Goal: Task Accomplishment & Management: Complete application form

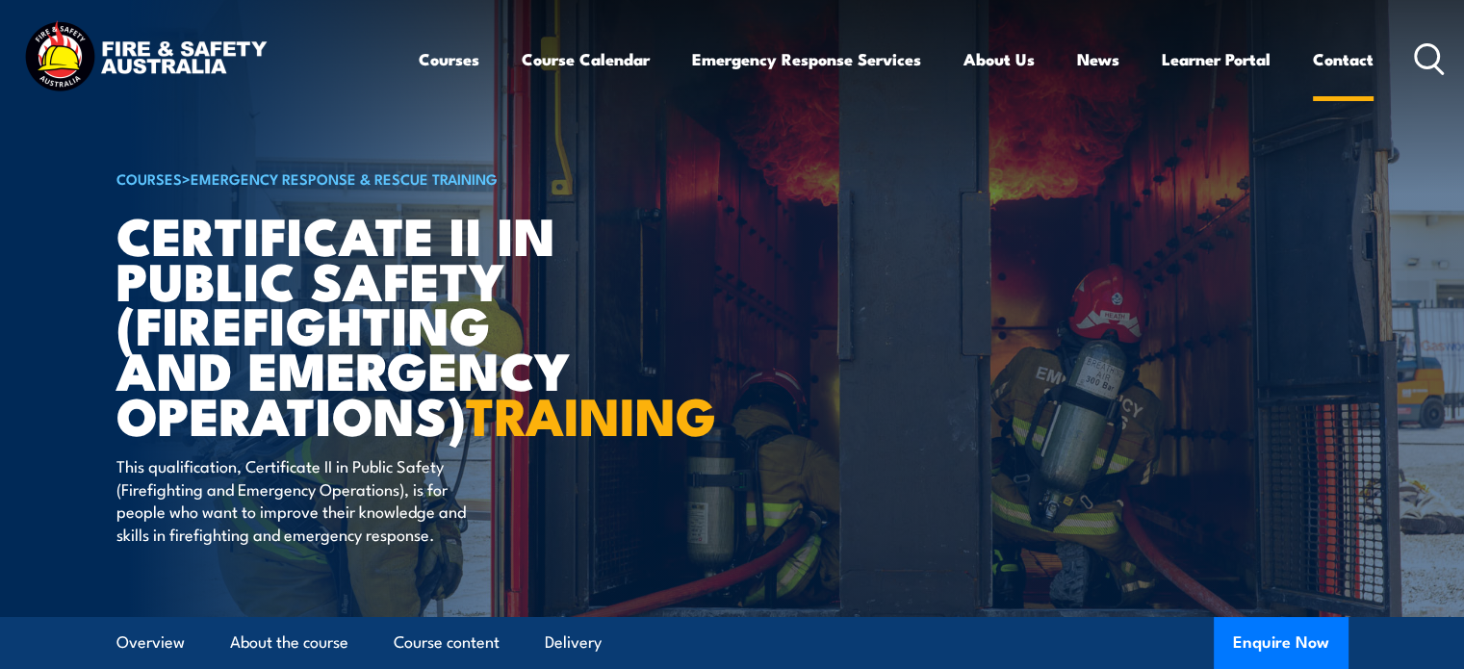
click at [1328, 45] on link "Contact" at bounding box center [1343, 59] width 61 height 51
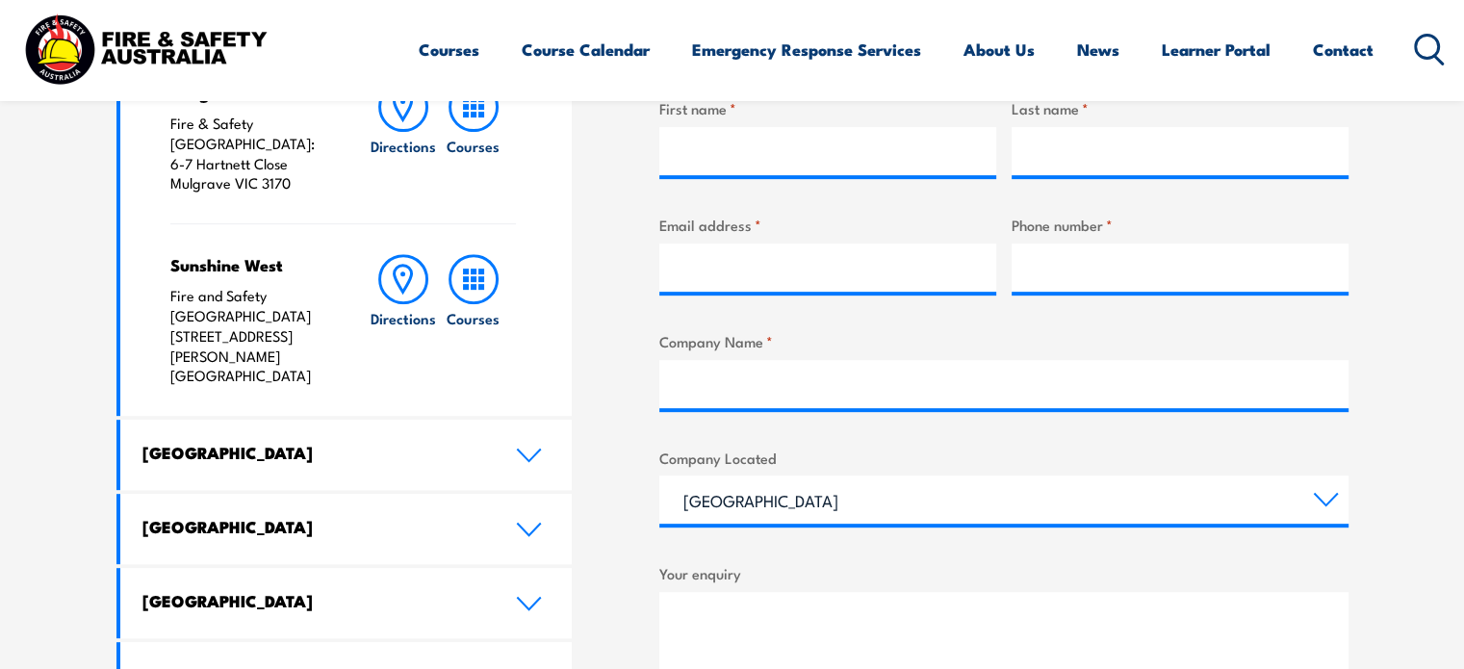
scroll to position [866, 0]
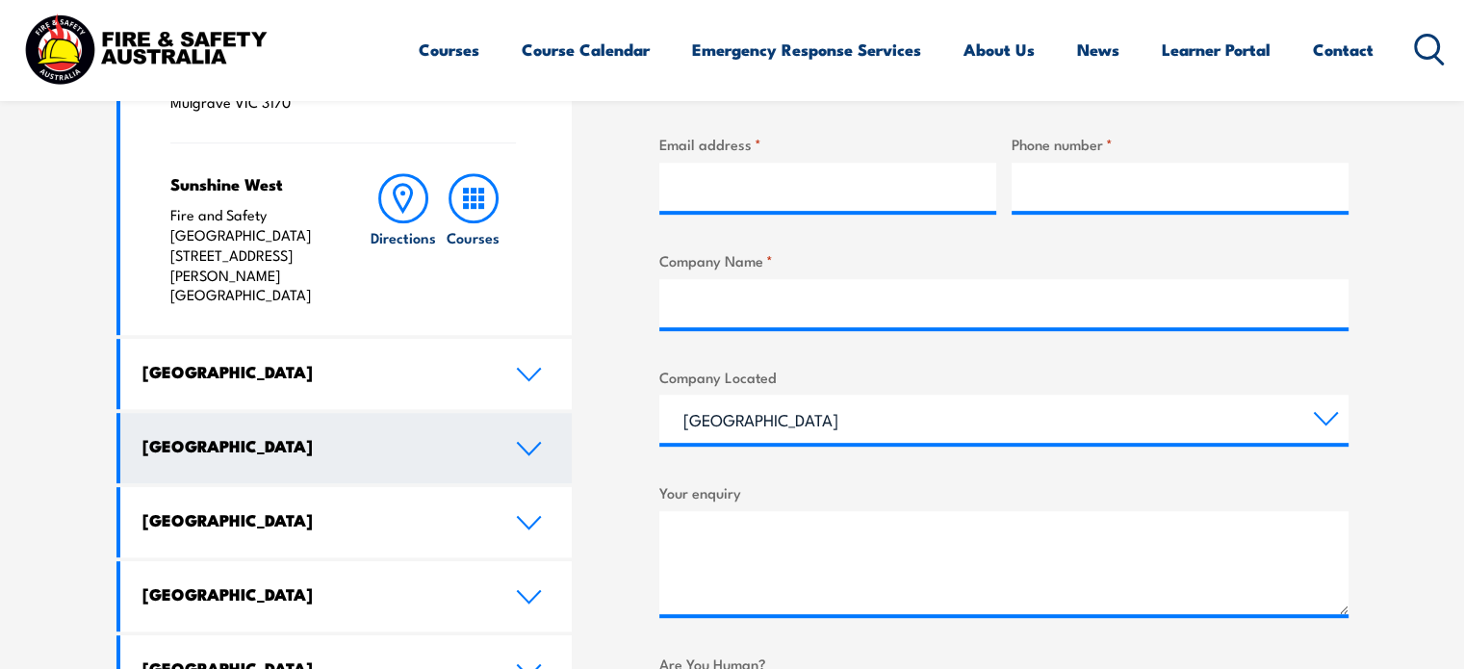
click at [174, 435] on h4 "[GEOGRAPHIC_DATA]" at bounding box center [314, 445] width 345 height 21
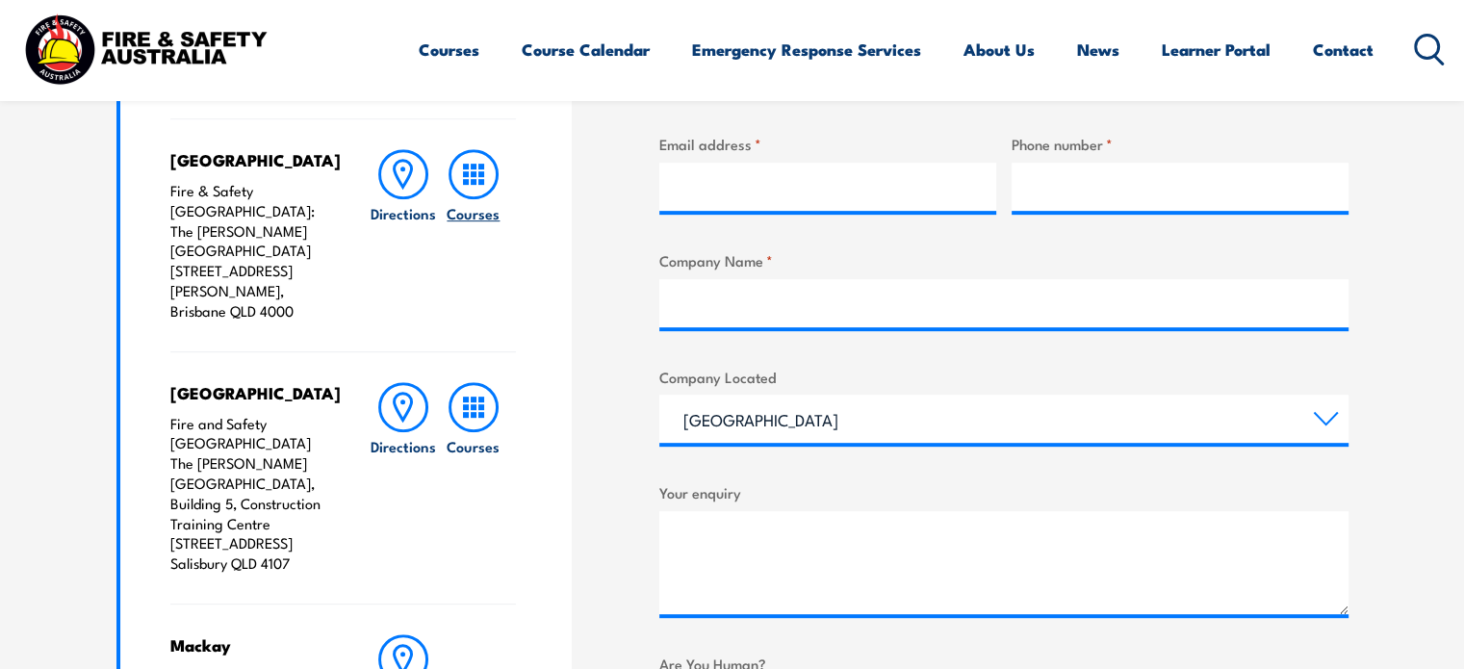
click at [471, 180] on rect at bounding box center [474, 182] width 6 height 6
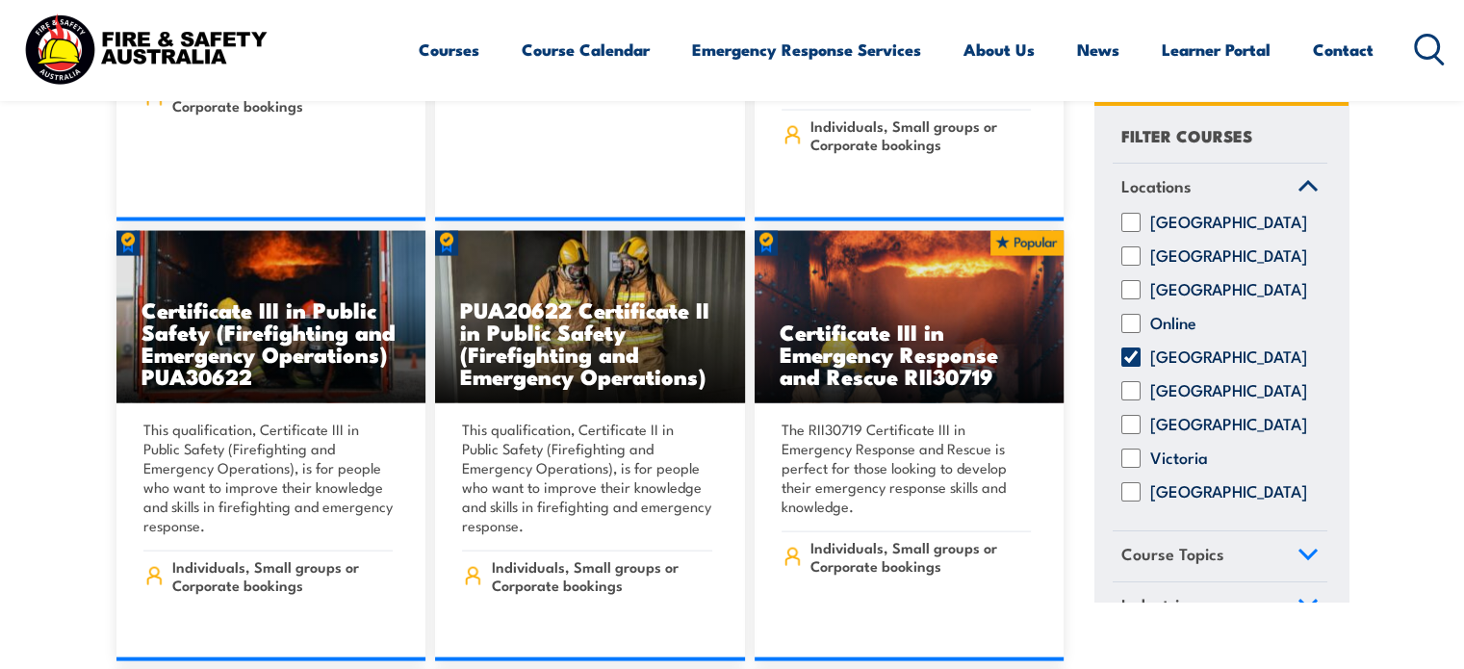
scroll to position [3947, 0]
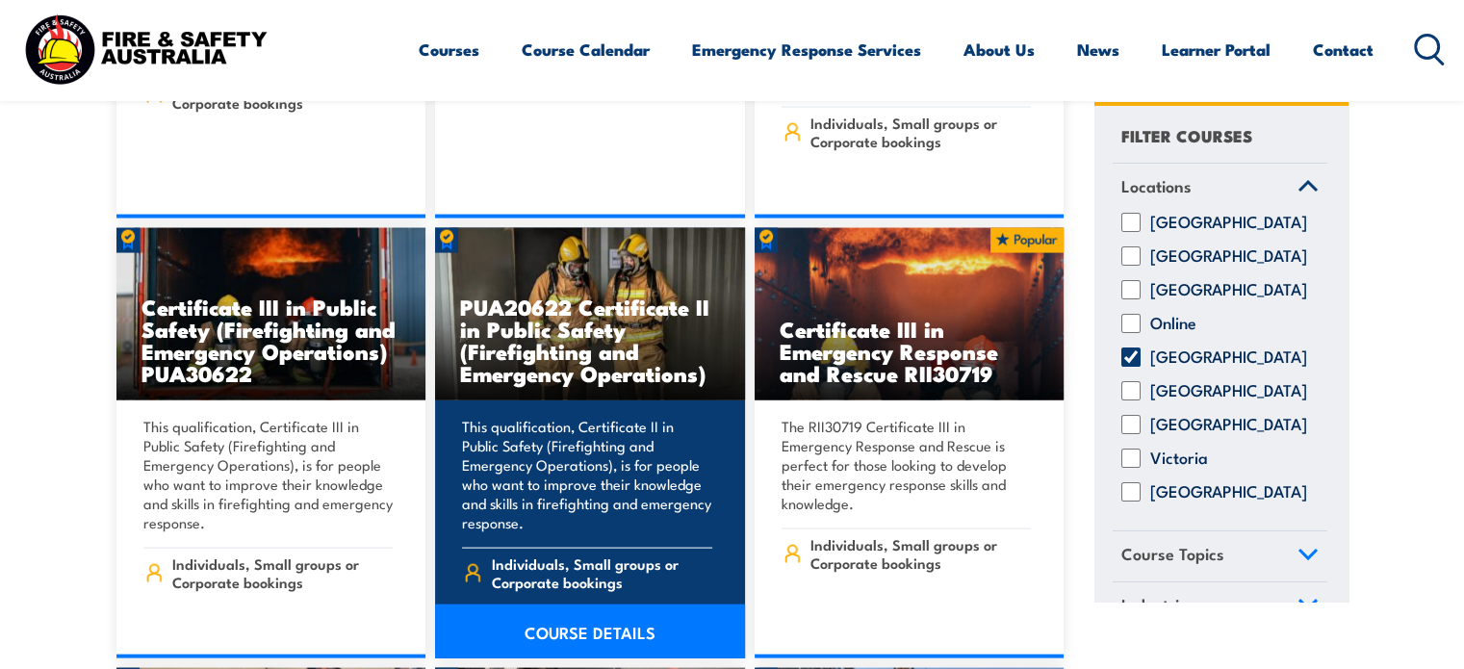
click at [592, 604] on link "COURSE DETAILS" at bounding box center [590, 631] width 310 height 54
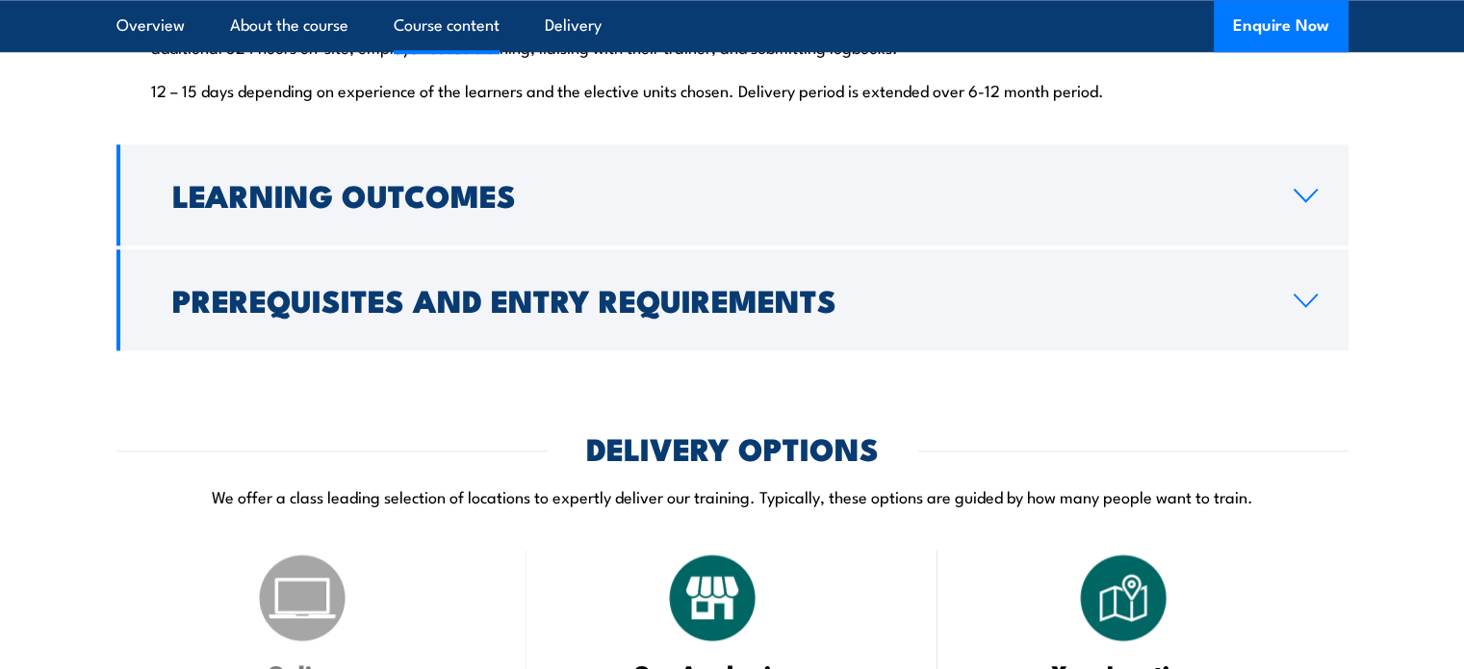
scroll to position [2118, 0]
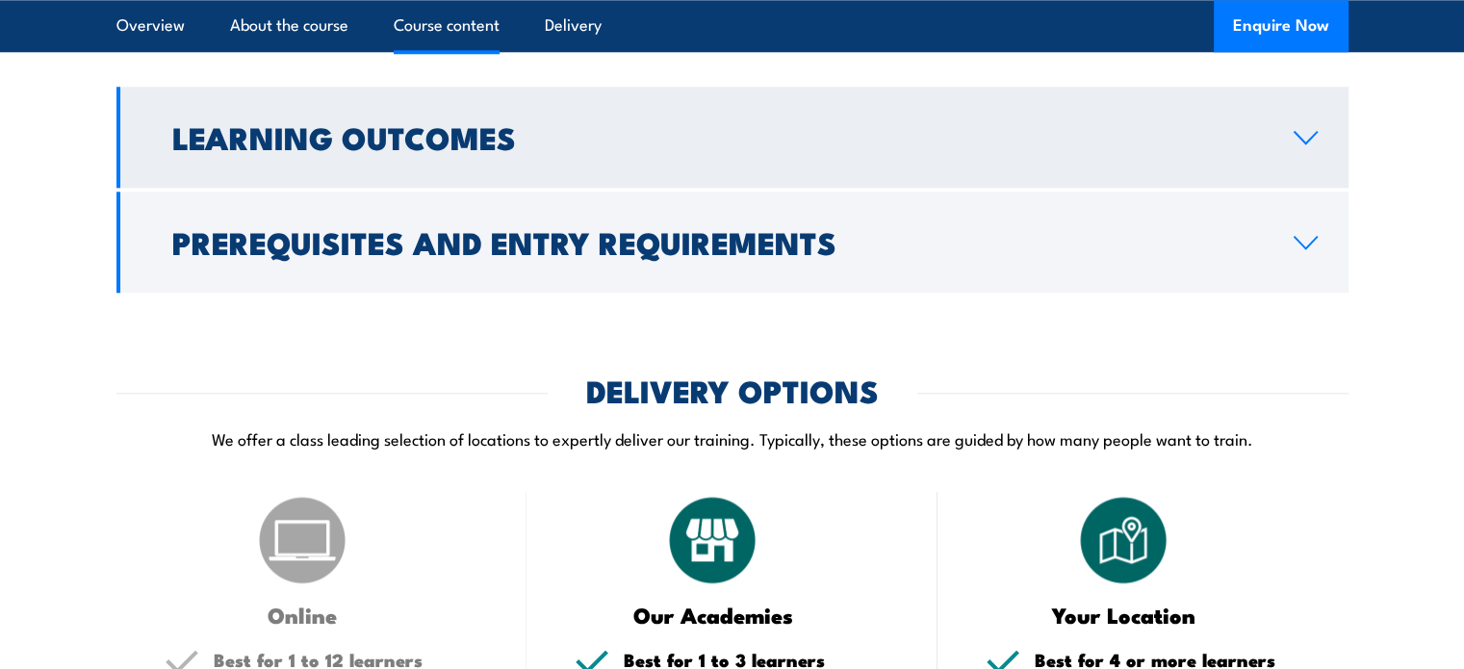
click at [427, 150] on h2 "Learning Outcomes" at bounding box center [717, 136] width 1091 height 27
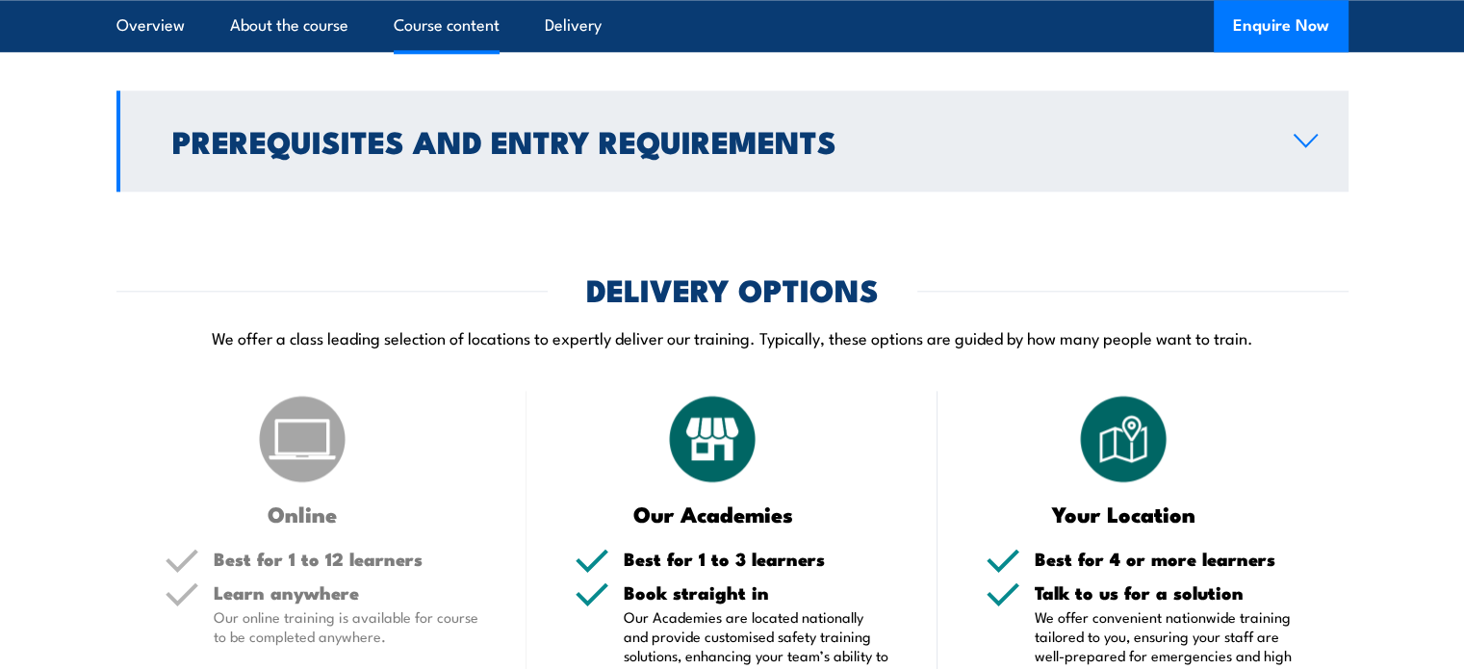
scroll to position [2128, 0]
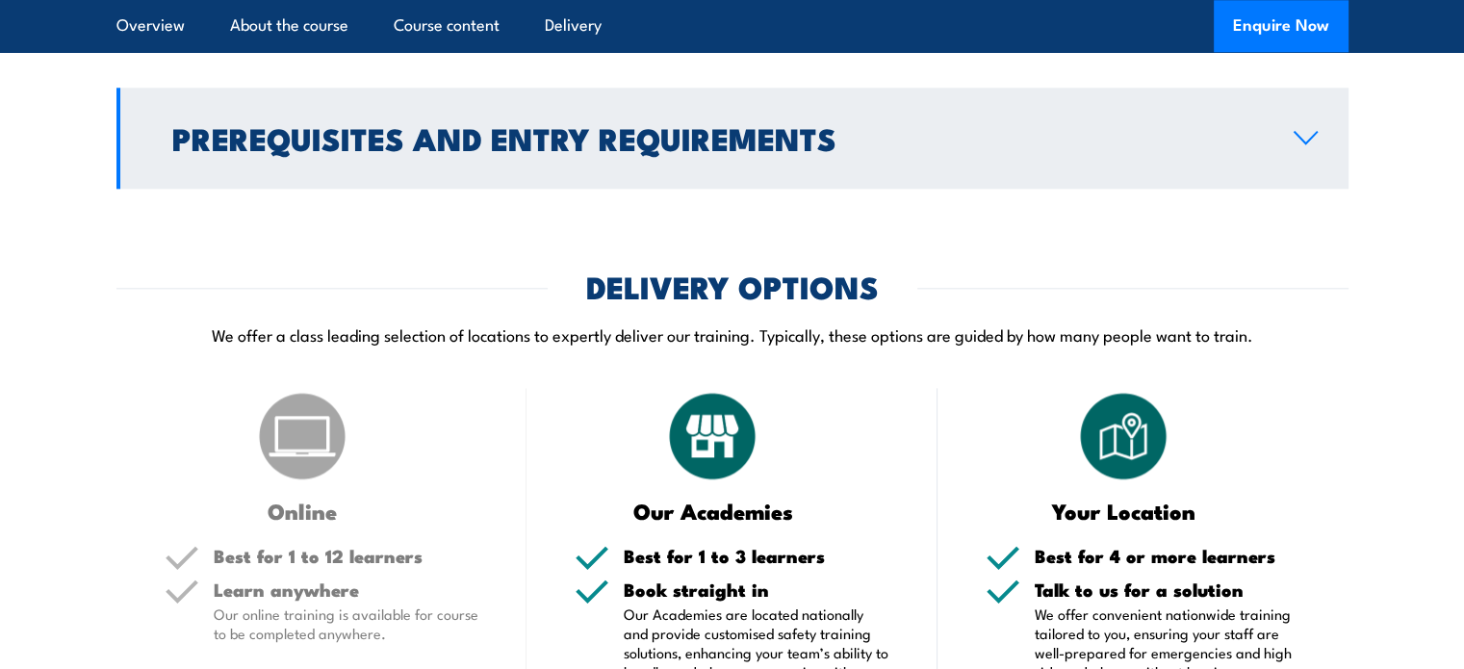
click at [423, 151] on h2 "Prerequisites and Entry Requirements" at bounding box center [717, 137] width 1091 height 27
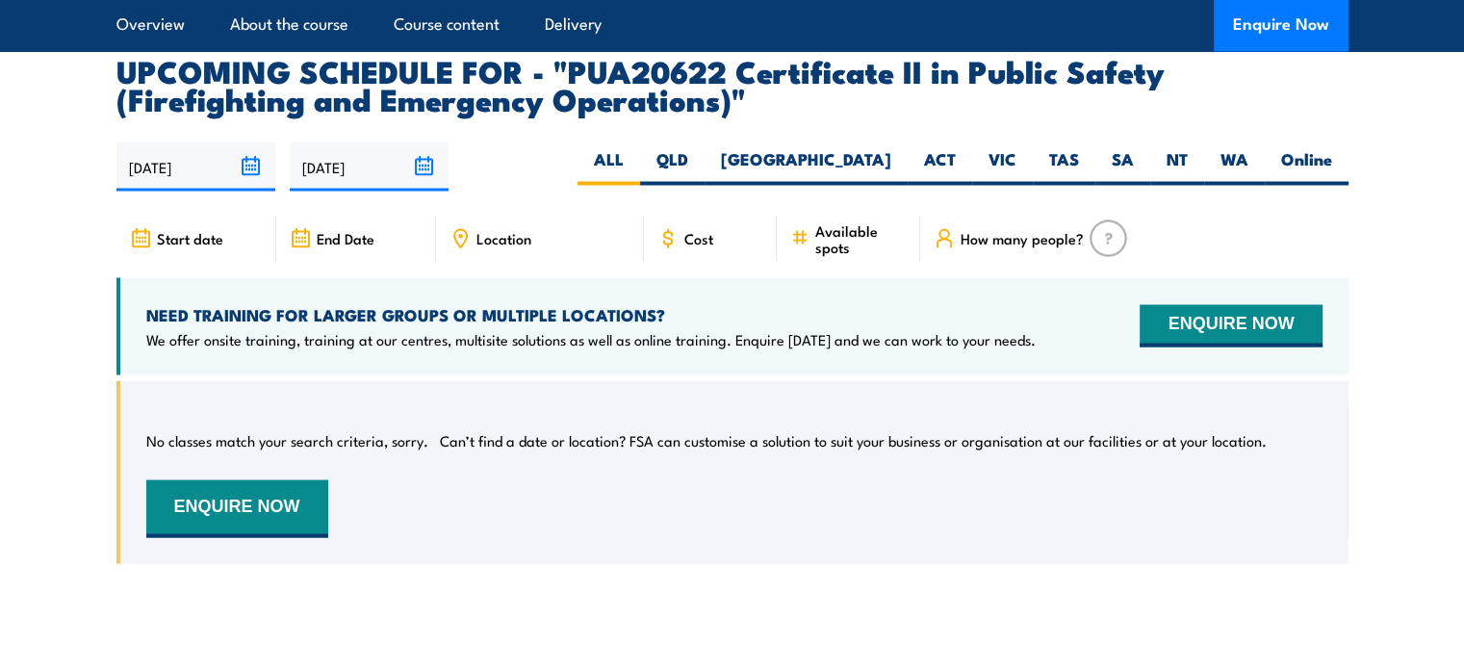
scroll to position [3578, 0]
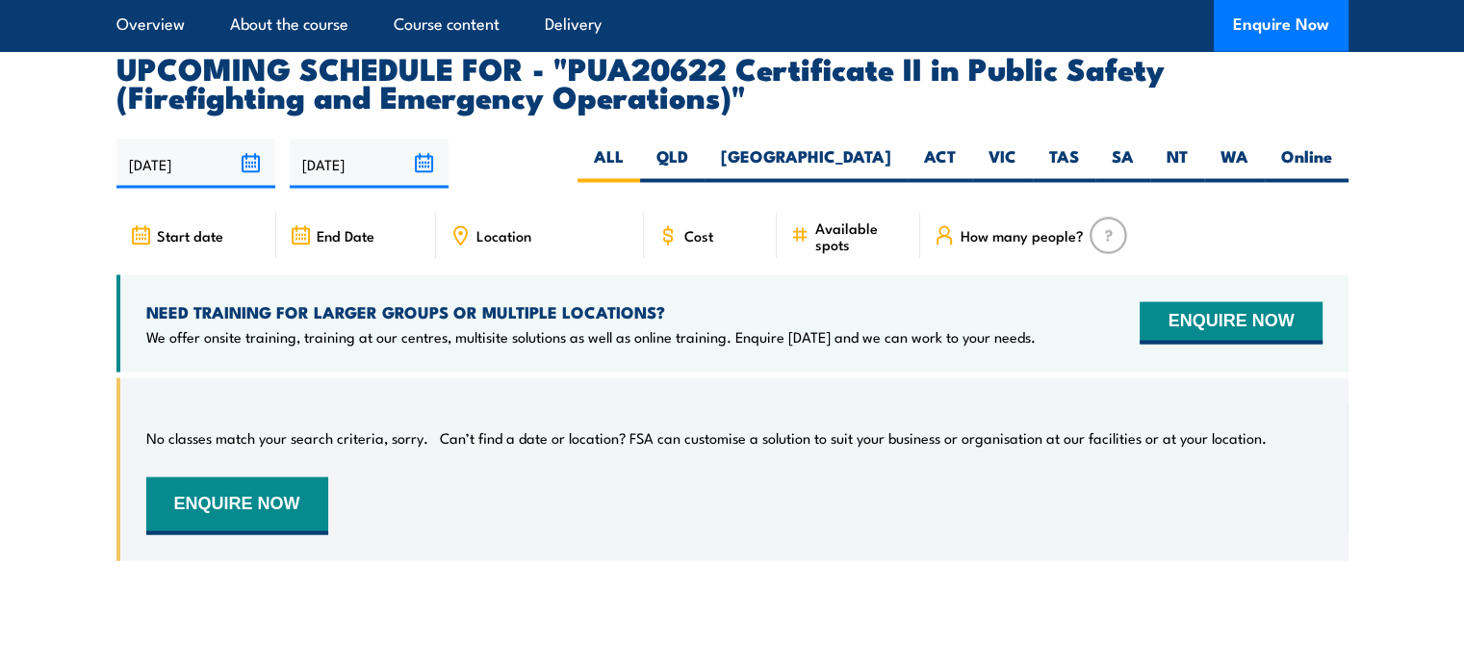
click at [714, 247] on div "Cost" at bounding box center [710, 235] width 133 height 46
click at [1101, 249] on img at bounding box center [1109, 235] width 38 height 37
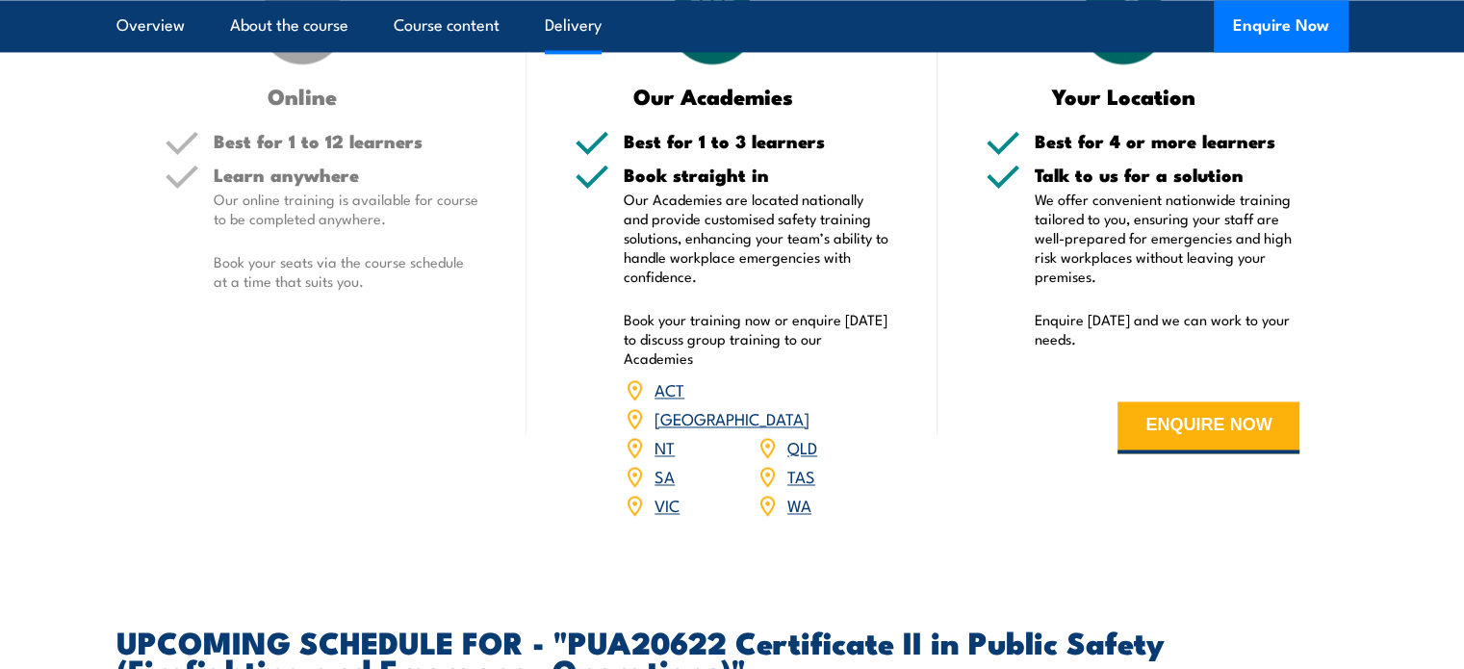
scroll to position [3000, 0]
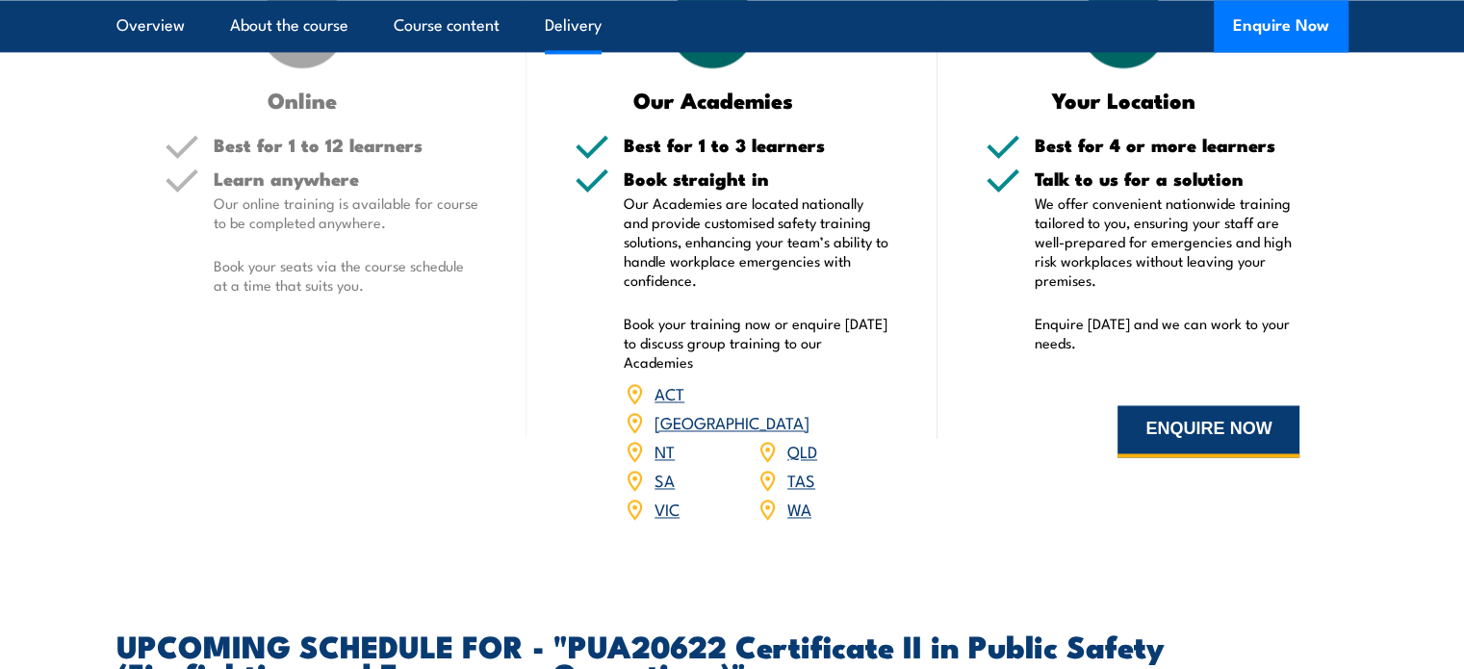
click at [1171, 457] on button "ENQUIRE NOW" at bounding box center [1209, 431] width 182 height 52
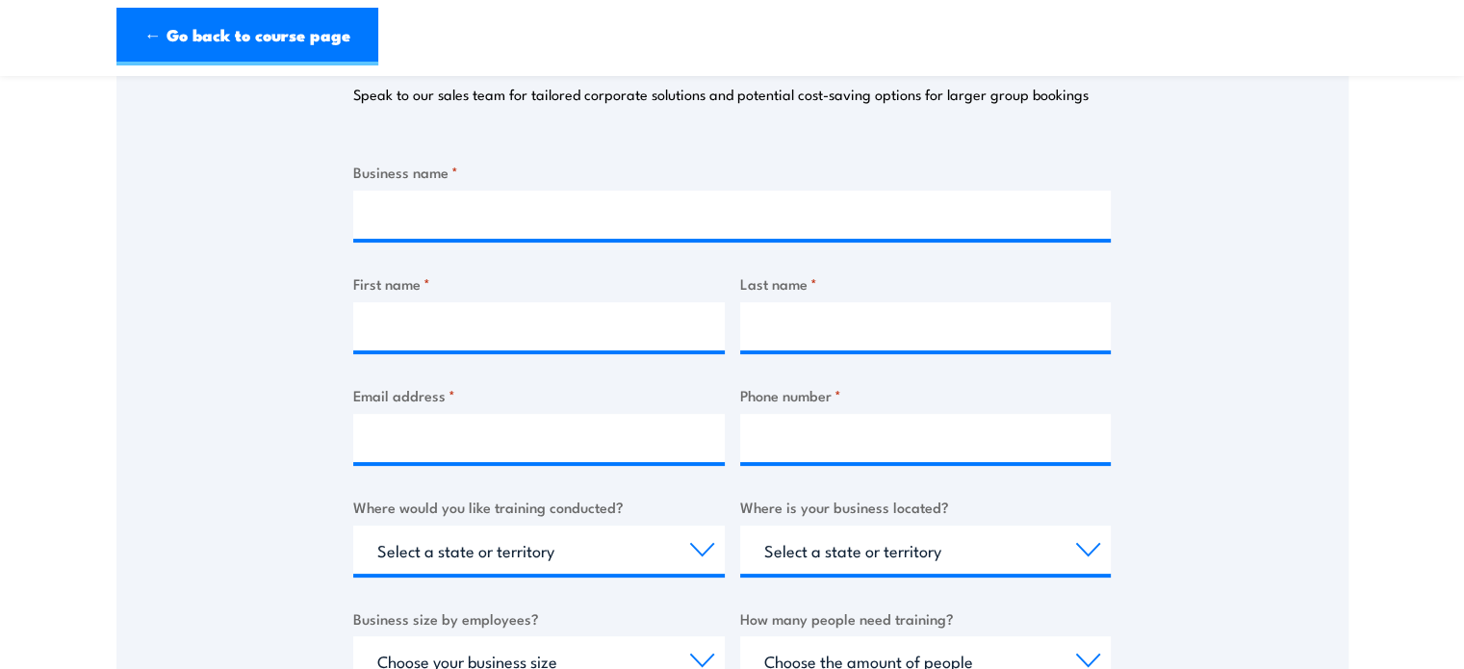
scroll to position [289, 0]
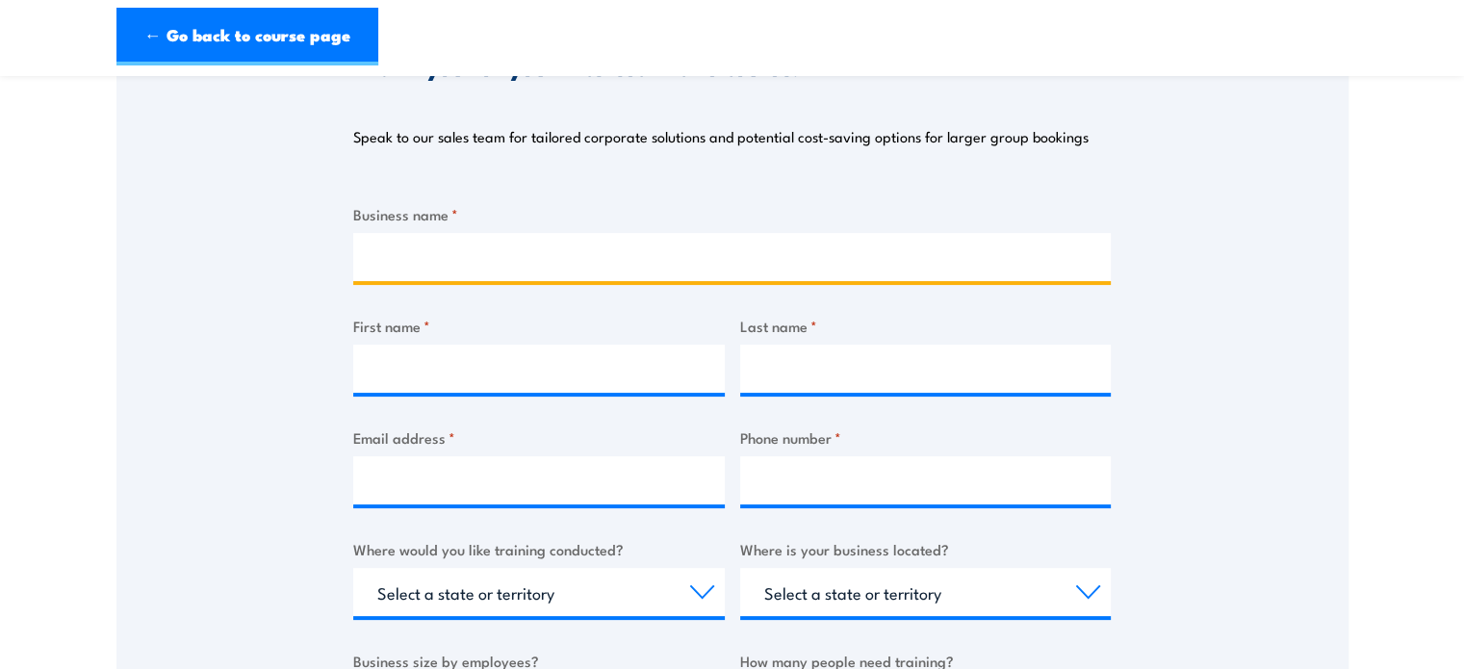
click at [455, 267] on input "Business name *" at bounding box center [732, 257] width 758 height 48
type input "R"
type input "Australian Wetlands Landscaping"
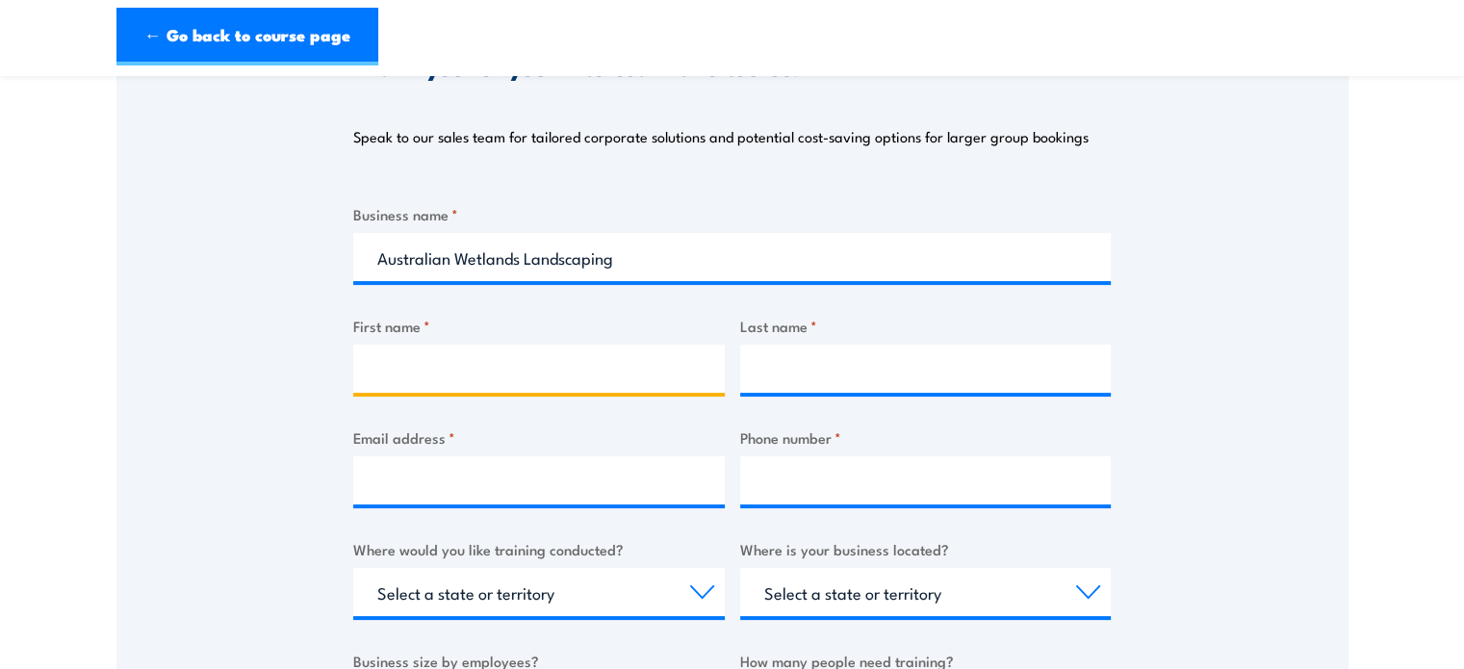
click at [507, 385] on input "First name *" at bounding box center [539, 369] width 372 height 48
type input "Ruslan"
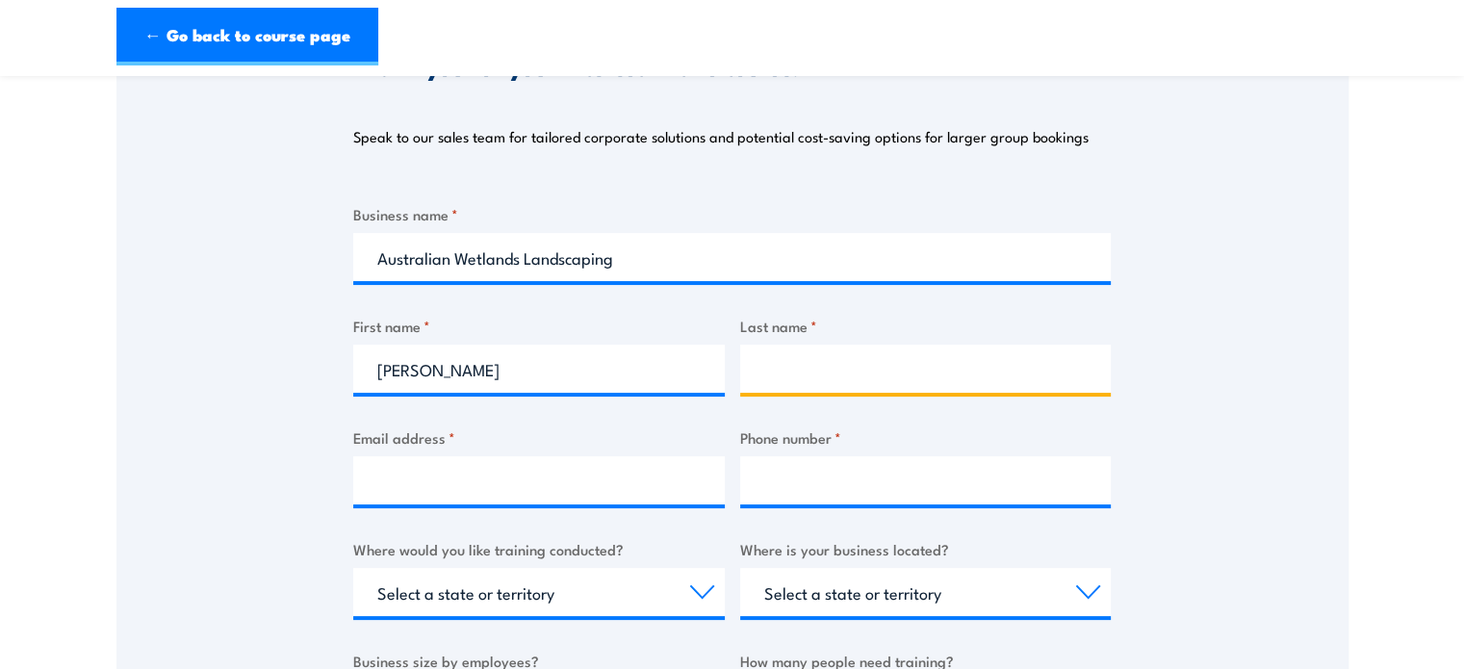
click at [804, 380] on input "Last name *" at bounding box center [926, 369] width 372 height 48
type input "Domanski"
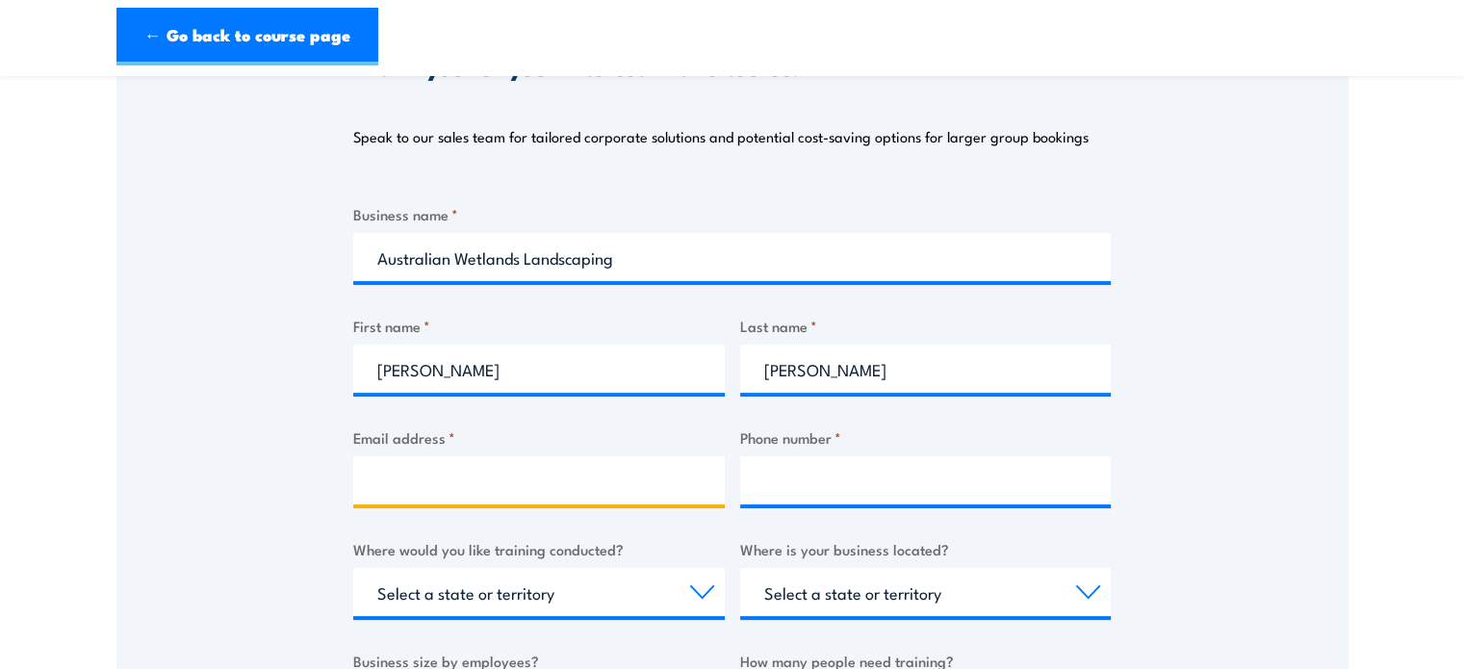
click at [521, 486] on input "Email address *" at bounding box center [539, 480] width 372 height 48
type input "ruslandomanski@gmail.com"
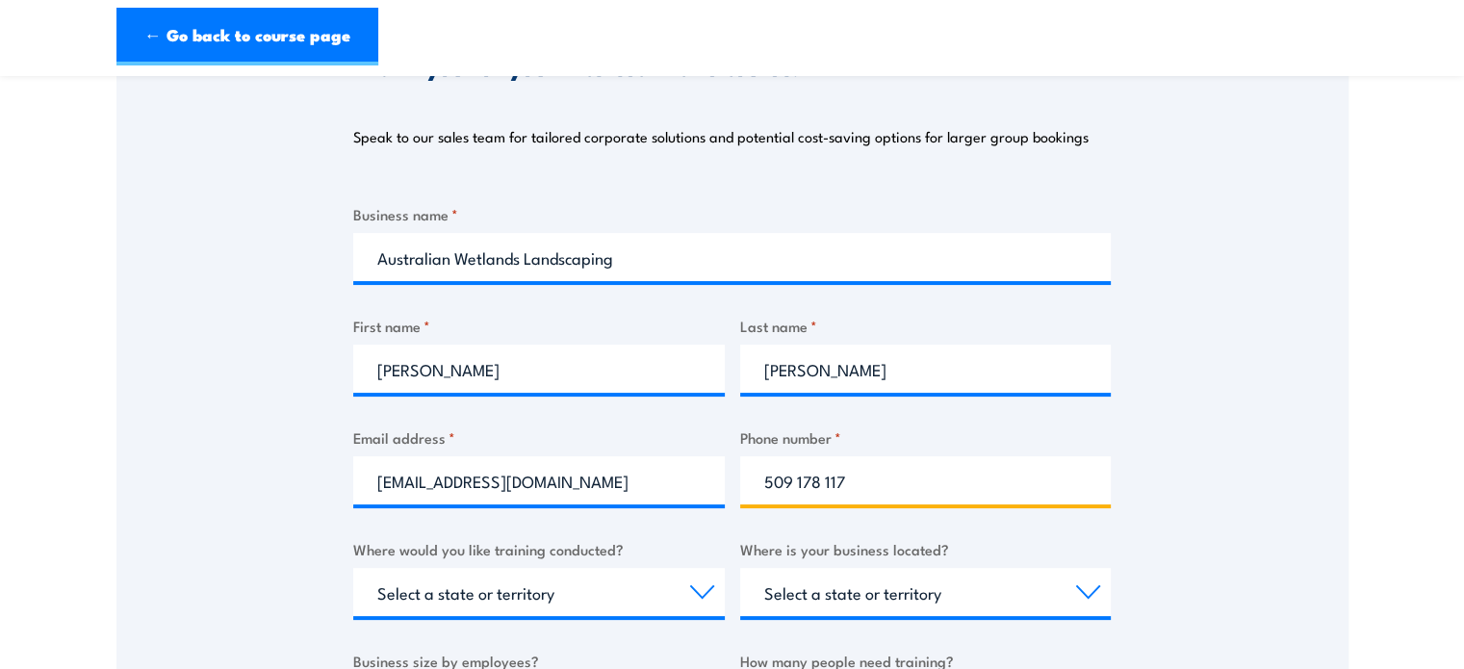
drag, startPoint x: 854, startPoint y: 480, endPoint x: 741, endPoint y: 483, distance: 112.7
click at [741, 483] on input "509 178 117" at bounding box center [926, 480] width 372 height 48
type input "0426243153"
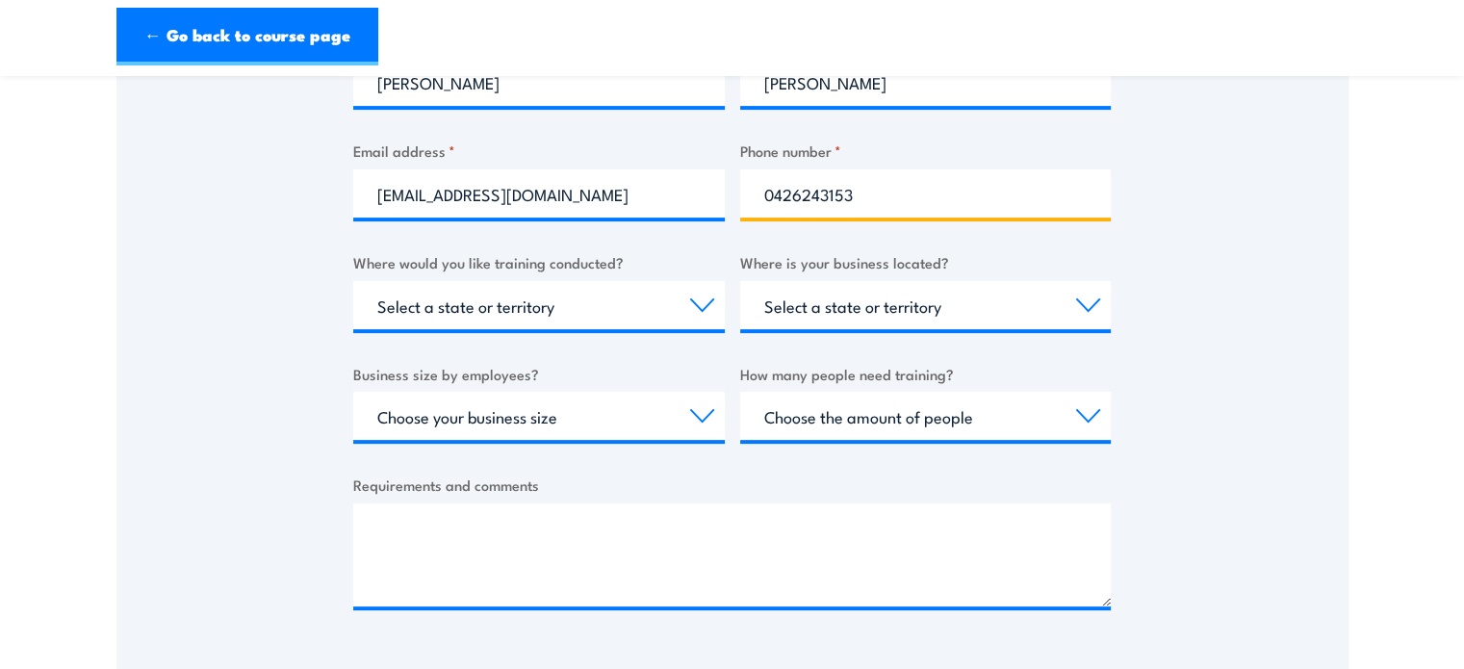
scroll to position [578, 0]
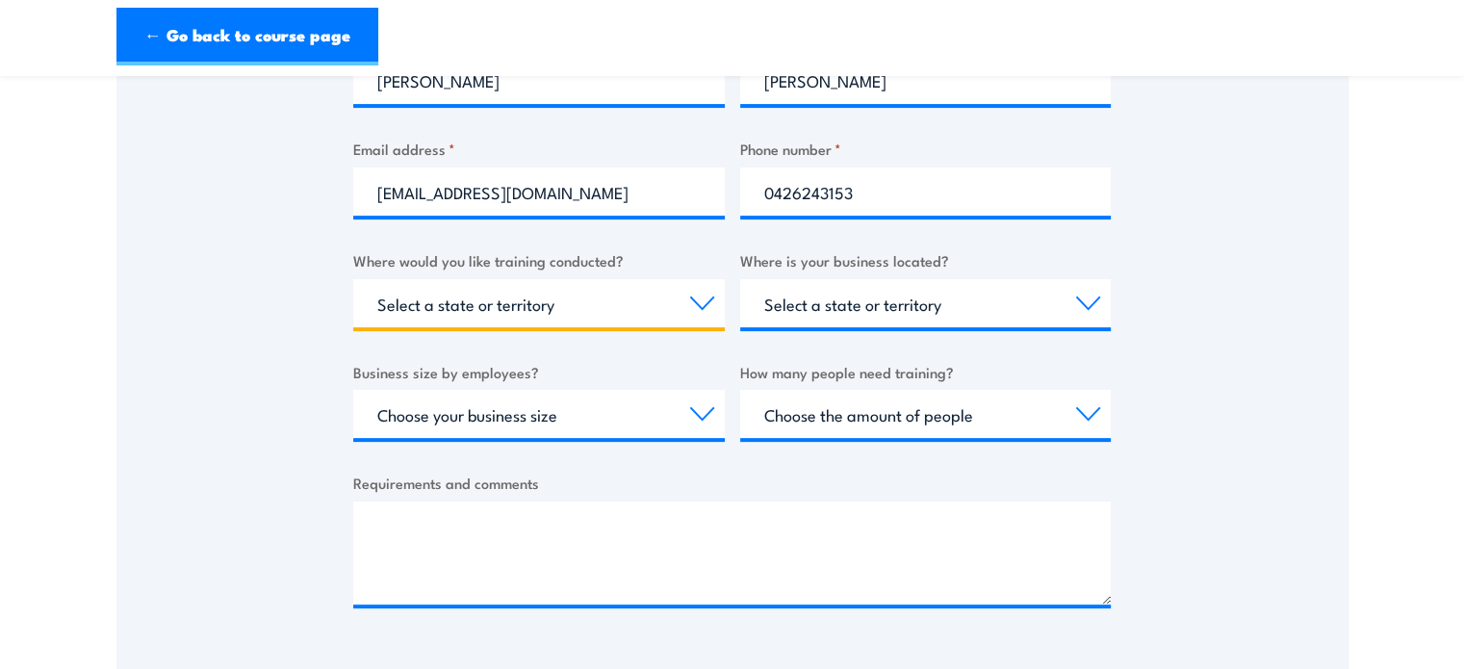
click at [704, 297] on select "Select a state or territory Nationally - multiple locations QLD NSW VIC SA ACT …" at bounding box center [539, 303] width 372 height 48
select select "QLD"
click at [353, 279] on select "Select a state or territory Nationally - multiple locations QLD NSW VIC SA ACT …" at bounding box center [539, 303] width 372 height 48
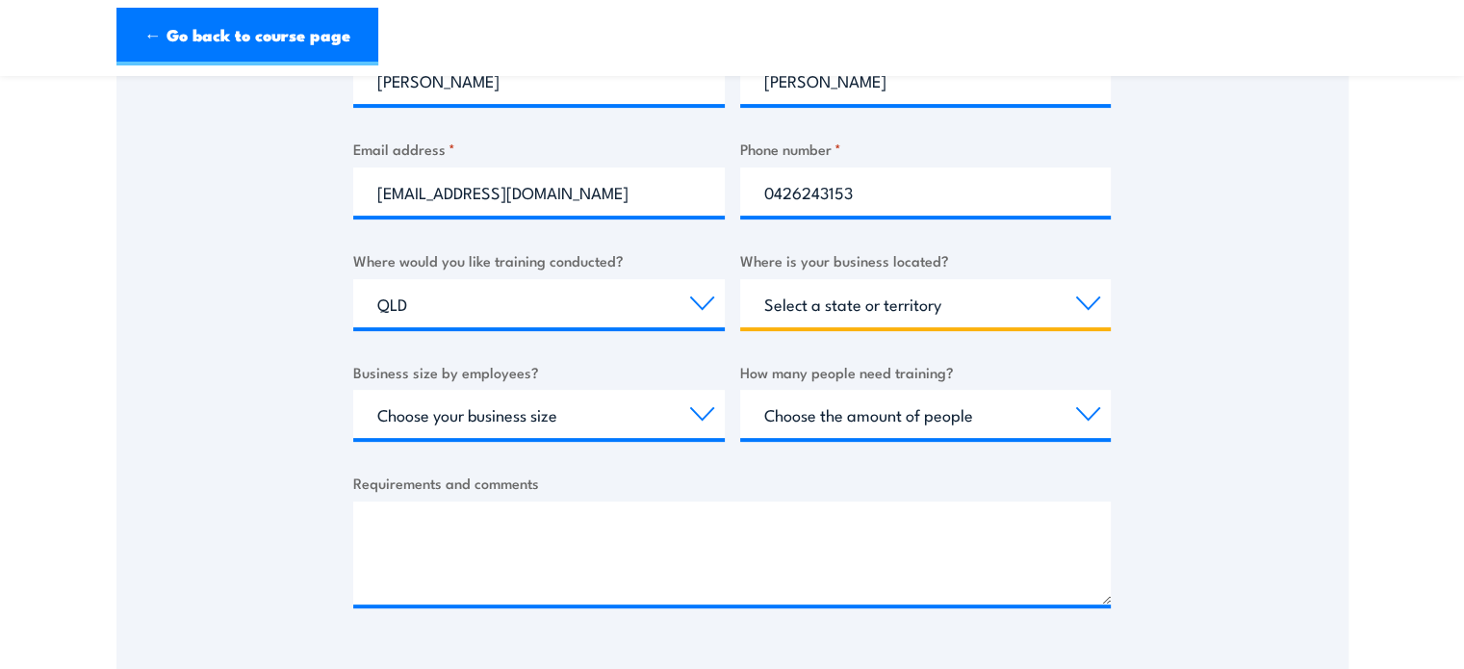
click at [1084, 301] on select "Select a state or territory QLD NSW VIC SA ACT WA TAS NT" at bounding box center [926, 303] width 372 height 48
select select "QLD"
click at [740, 279] on select "Select a state or territory QLD NSW VIC SA ACT WA TAS NT" at bounding box center [926, 303] width 372 height 48
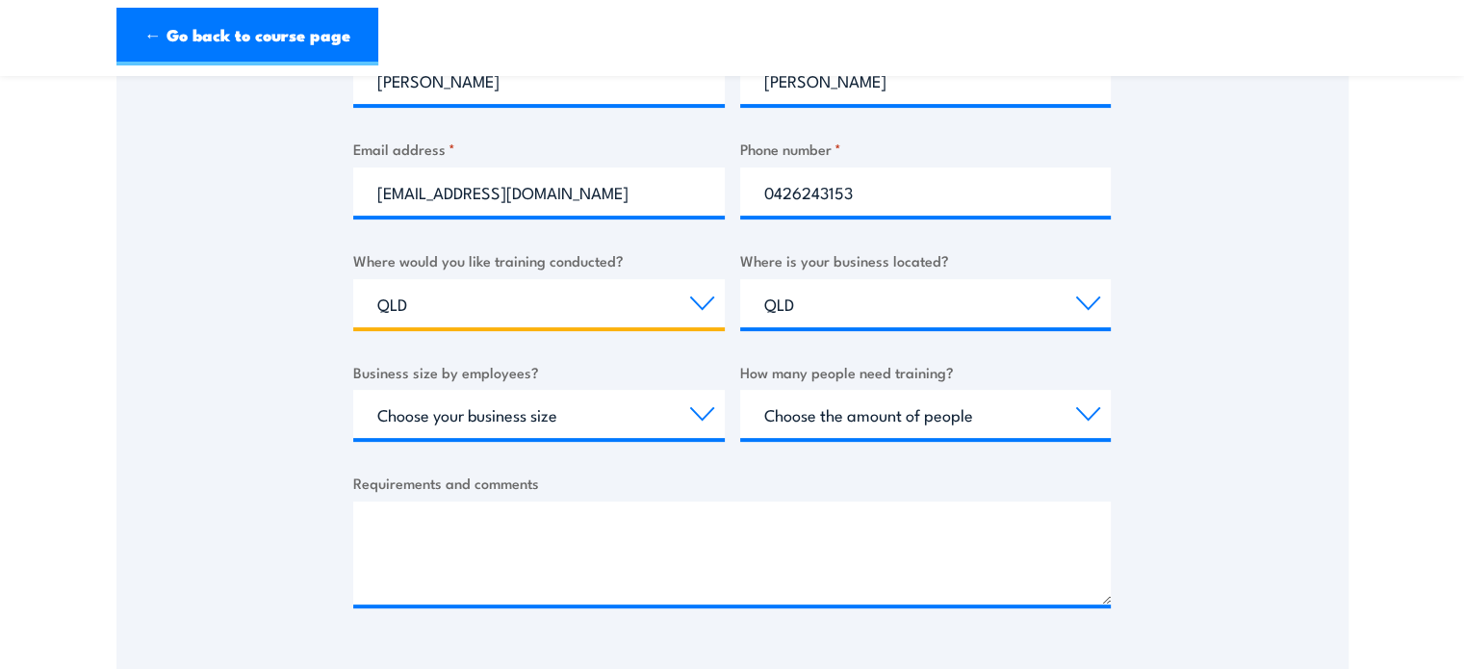
click at [704, 303] on select "Select a state or territory Nationally - multiple locations QLD NSW VIC SA ACT …" at bounding box center [539, 303] width 372 height 48
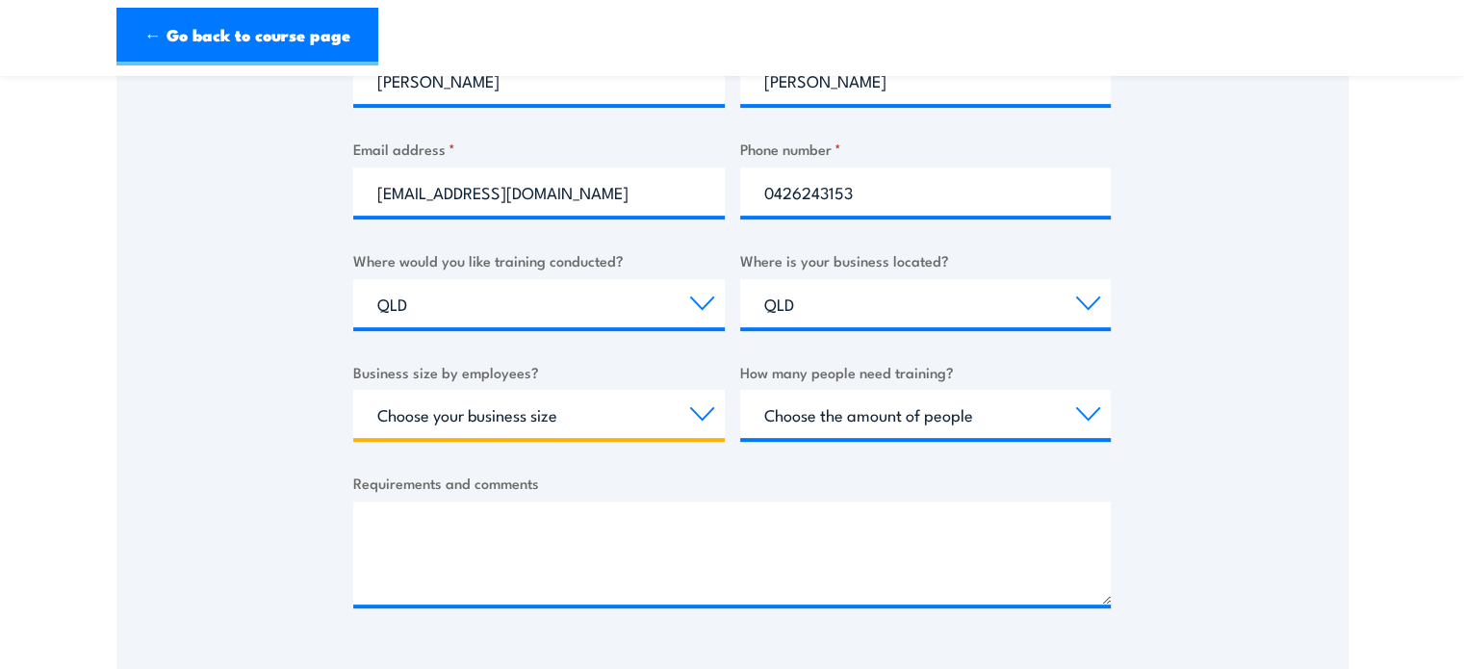
click at [707, 419] on select "Choose your business size 1 to 19 20 to 199 200+" at bounding box center [539, 414] width 372 height 48
click at [705, 416] on select "Choose your business size 1 to 19 20 to 199 200+" at bounding box center [539, 414] width 372 height 48
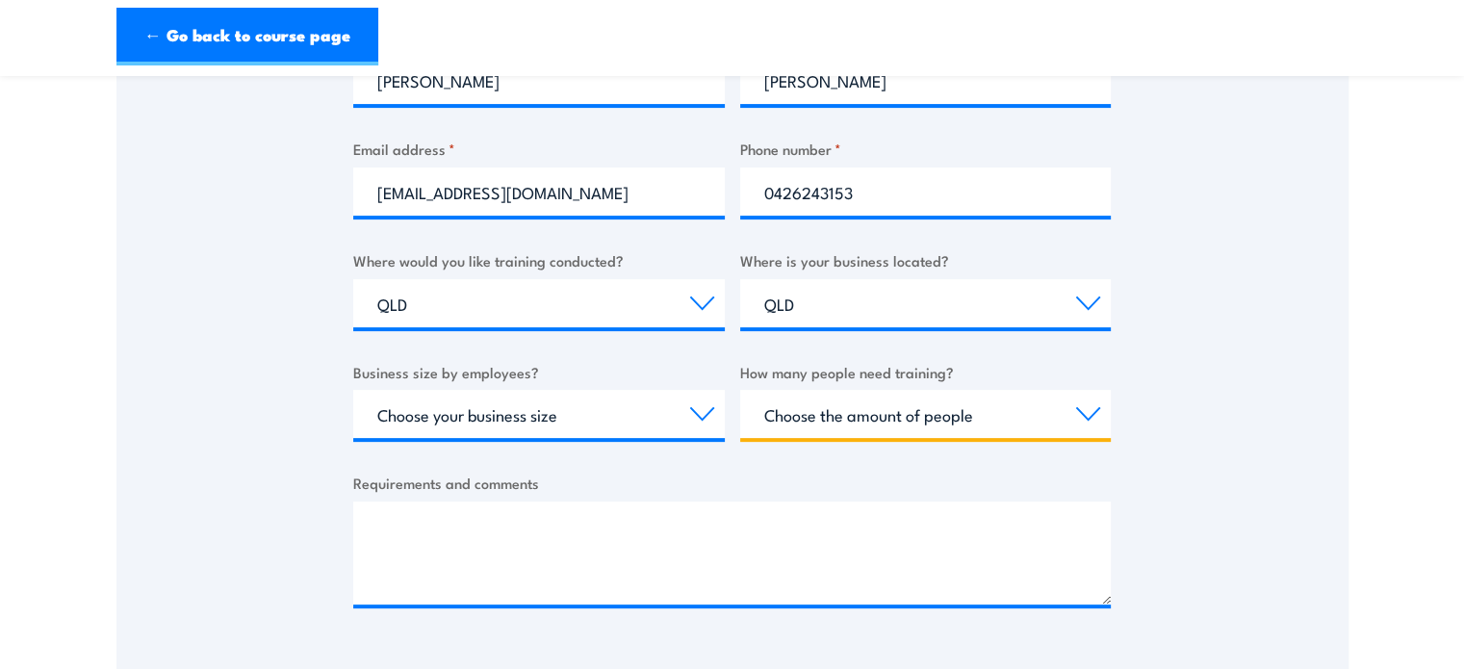
click at [1084, 409] on select "Choose the amount of people 1 to 4 5 to 19 20+" at bounding box center [926, 414] width 372 height 48
select select "1 to 4"
click at [740, 390] on select "Choose the amount of people 1 to 4 5 to 19 20+" at bounding box center [926, 414] width 372 height 48
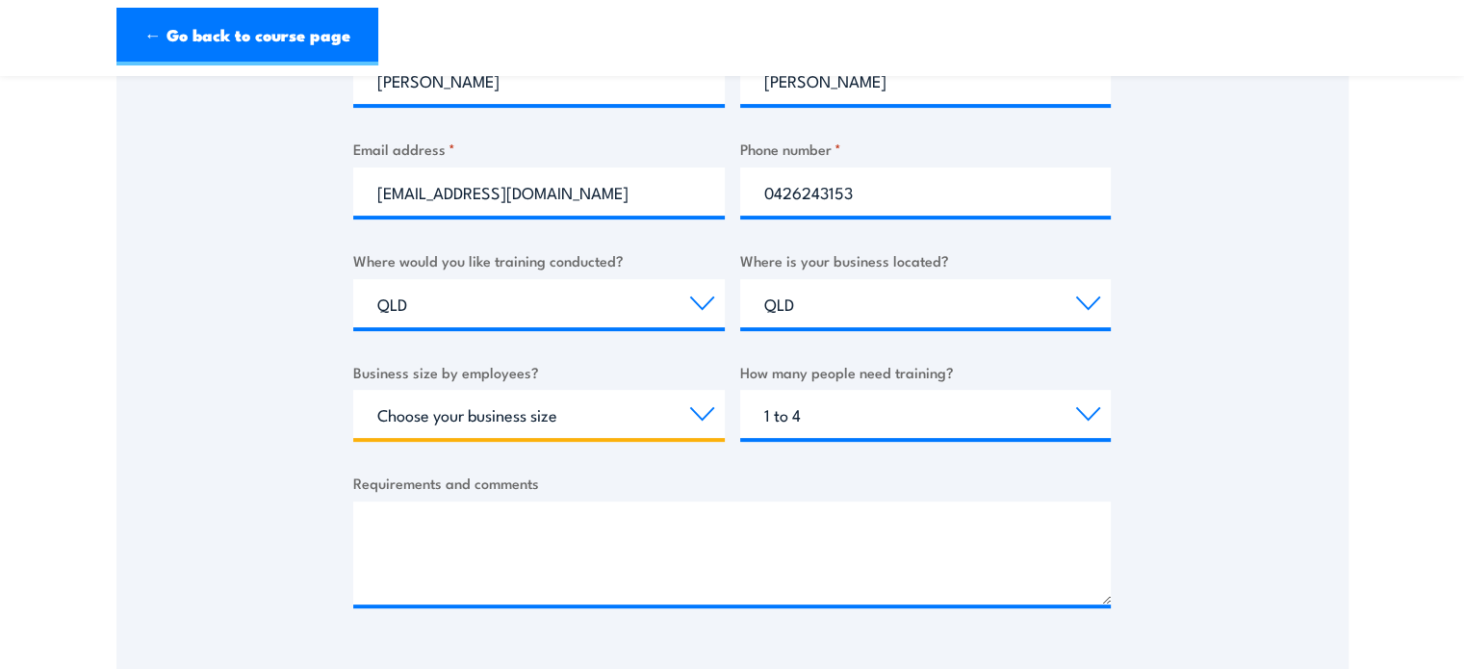
click at [693, 415] on select "Choose your business size 1 to 19 20 to 199 200+" at bounding box center [539, 414] width 372 height 48
select select "1 to 19"
click at [353, 390] on select "Choose your business size 1 to 19 20 to 199 200+" at bounding box center [539, 414] width 372 height 48
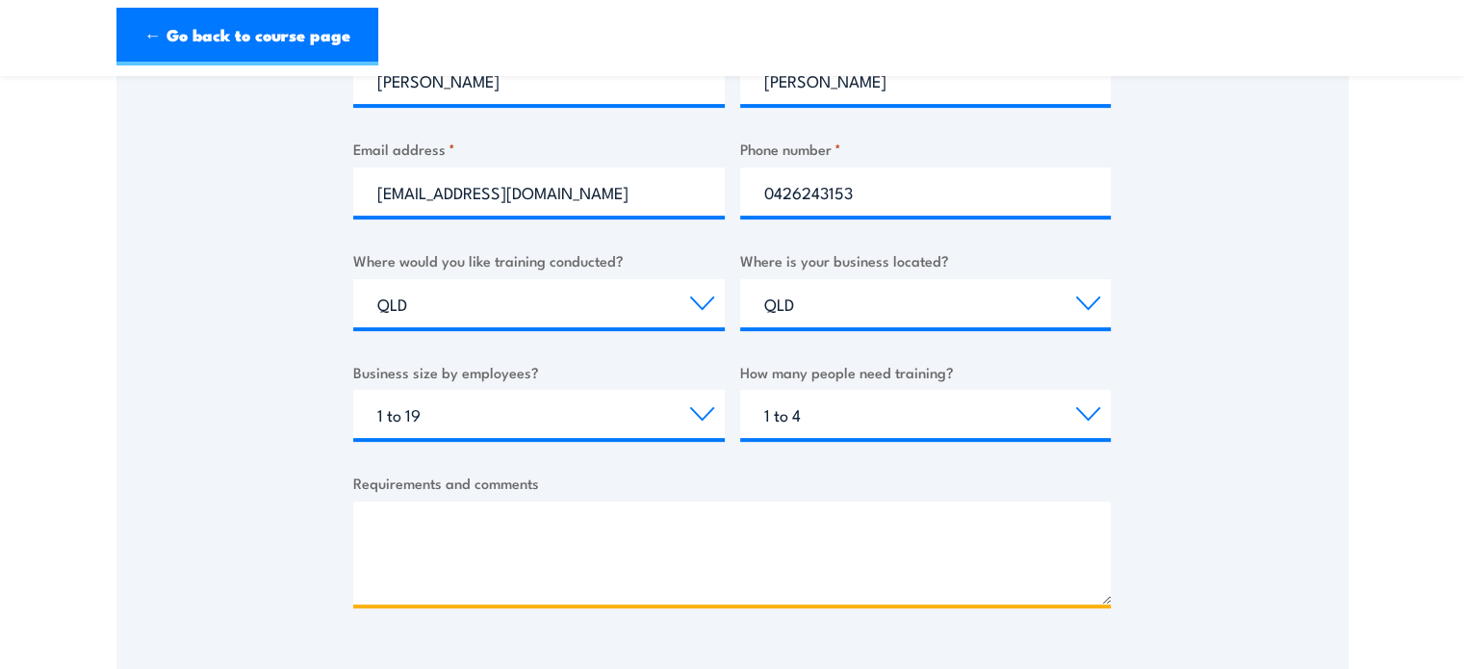
click at [388, 503] on textarea "Requirements and comments" at bounding box center [732, 552] width 758 height 103
paste textarea "Operational Fire Management"
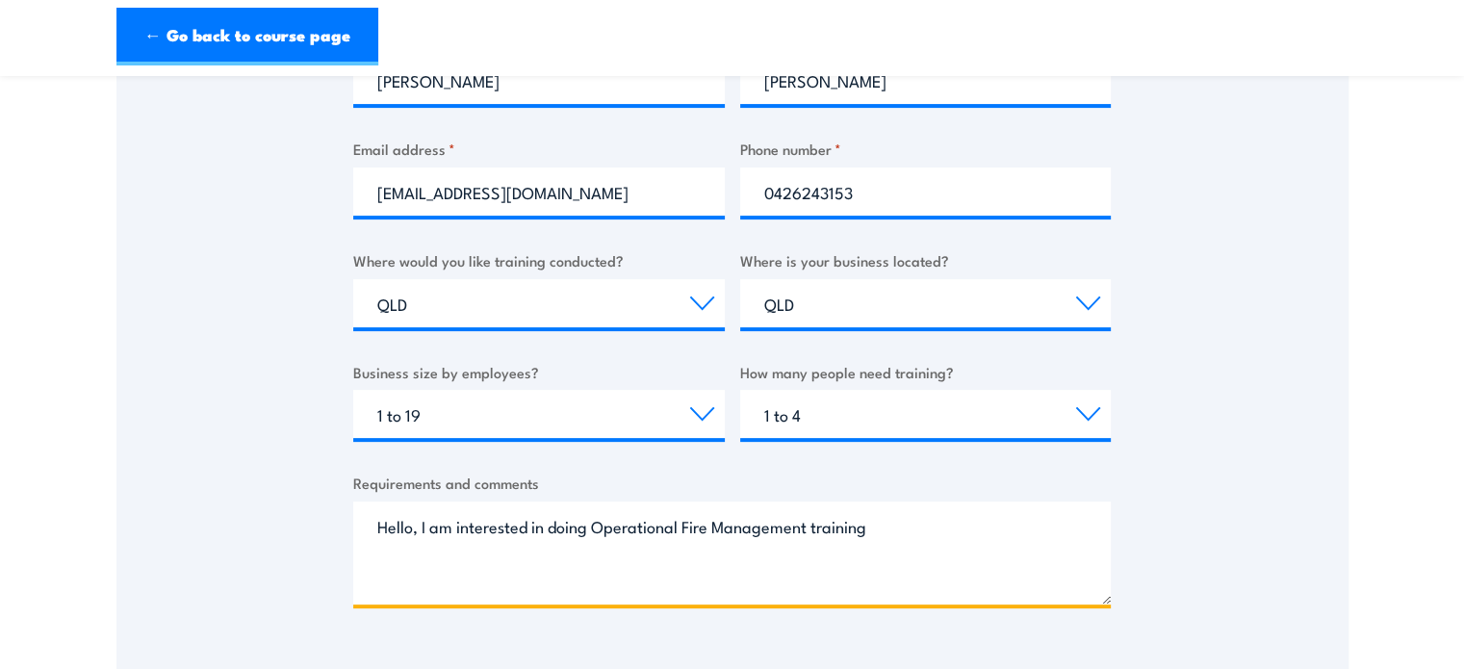
drag, startPoint x: 871, startPoint y: 530, endPoint x: 596, endPoint y: 544, distance: 275.6
click at [596, 544] on textarea "Hello, I am interested in doing Operational Fire Management training" at bounding box center [732, 552] width 758 height 103
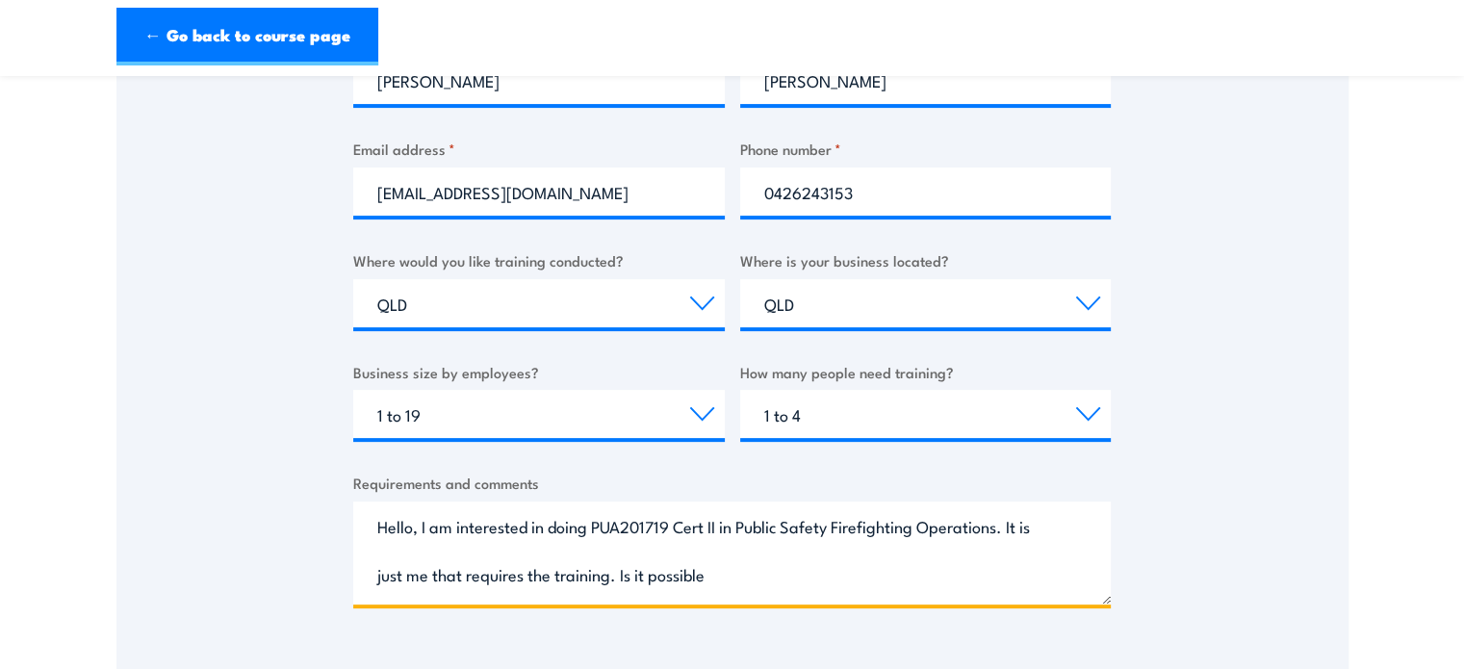
click at [869, 578] on textarea "Hello, I am interested in doing PUA201719 Cert II in Public Safety Firefighting…" at bounding box center [732, 552] width 758 height 103
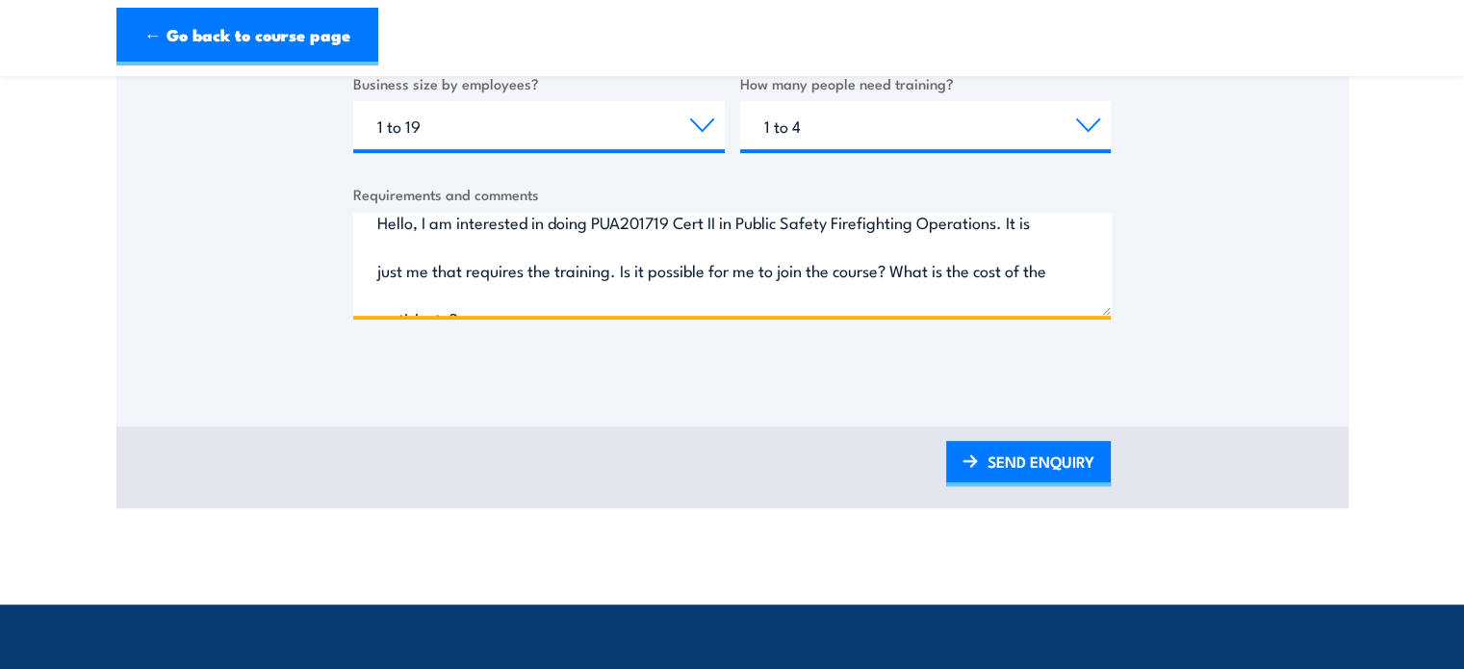
scroll to position [0, 0]
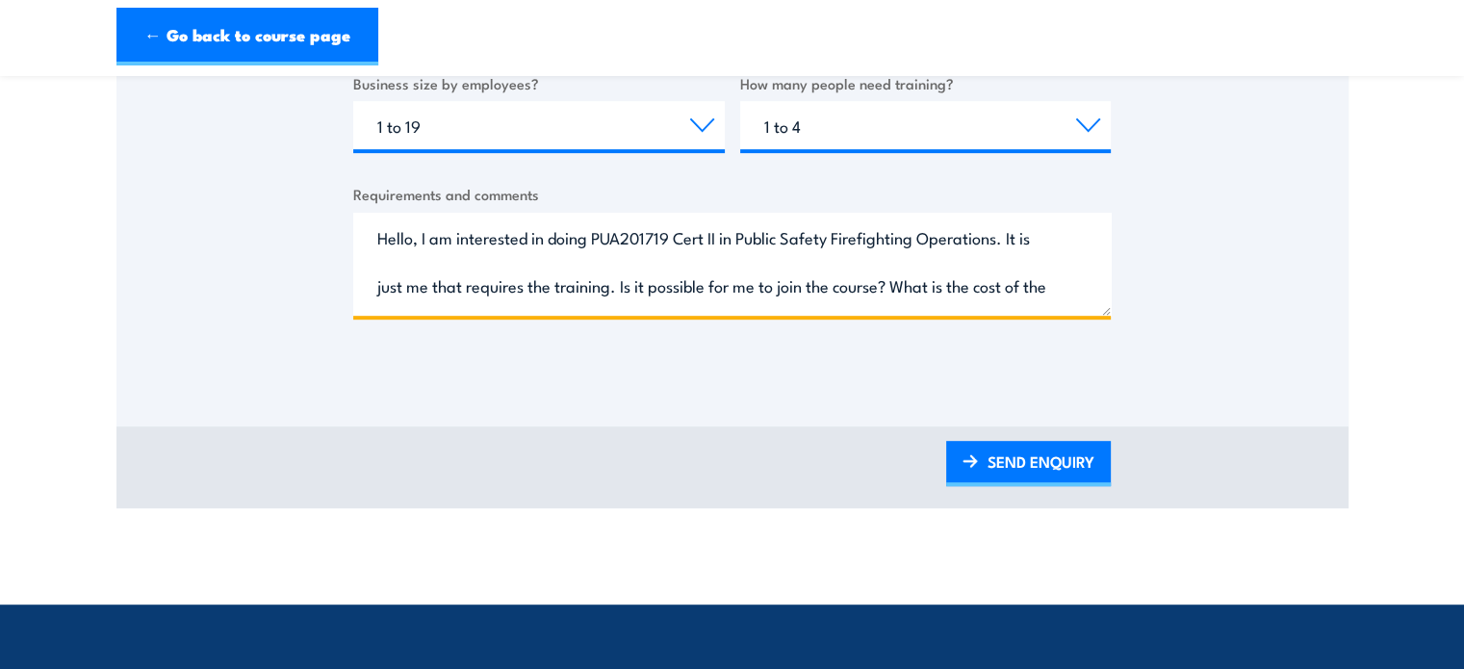
click at [620, 284] on textarea "Hello, I am interested in doing PUA201719 Cert II in Public Safety Firefighting…" at bounding box center [732, 264] width 758 height 103
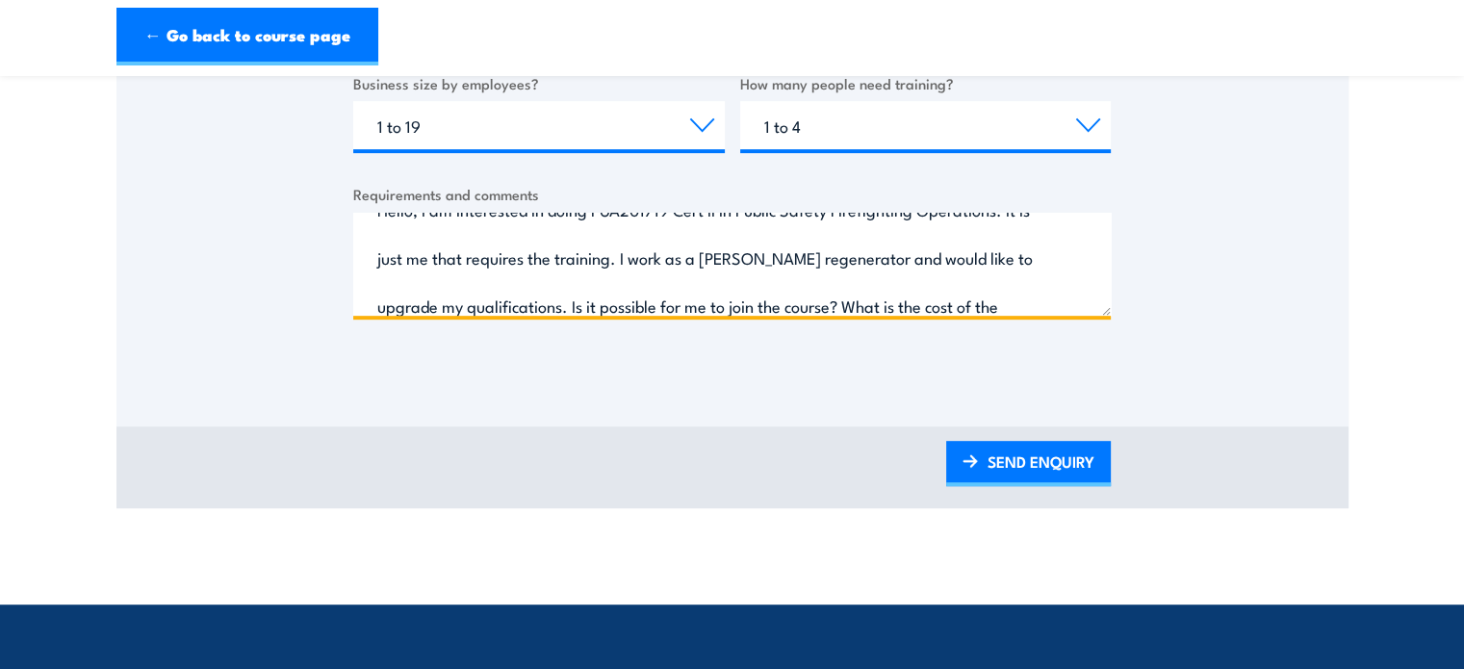
click at [959, 307] on textarea "Hello, I am interested in doing PUA201719 Cert II in Public Safety Firefighting…" at bounding box center [732, 264] width 758 height 103
click at [484, 303] on textarea "Hello, I am interested in doing PUA201719 Cert II in Public Safety Firefighting…" at bounding box center [732, 264] width 758 height 103
click at [478, 303] on textarea "Hello, I am interested in doing PUA201719 Cert II in Public Safety Firefighting…" at bounding box center [732, 264] width 758 height 103
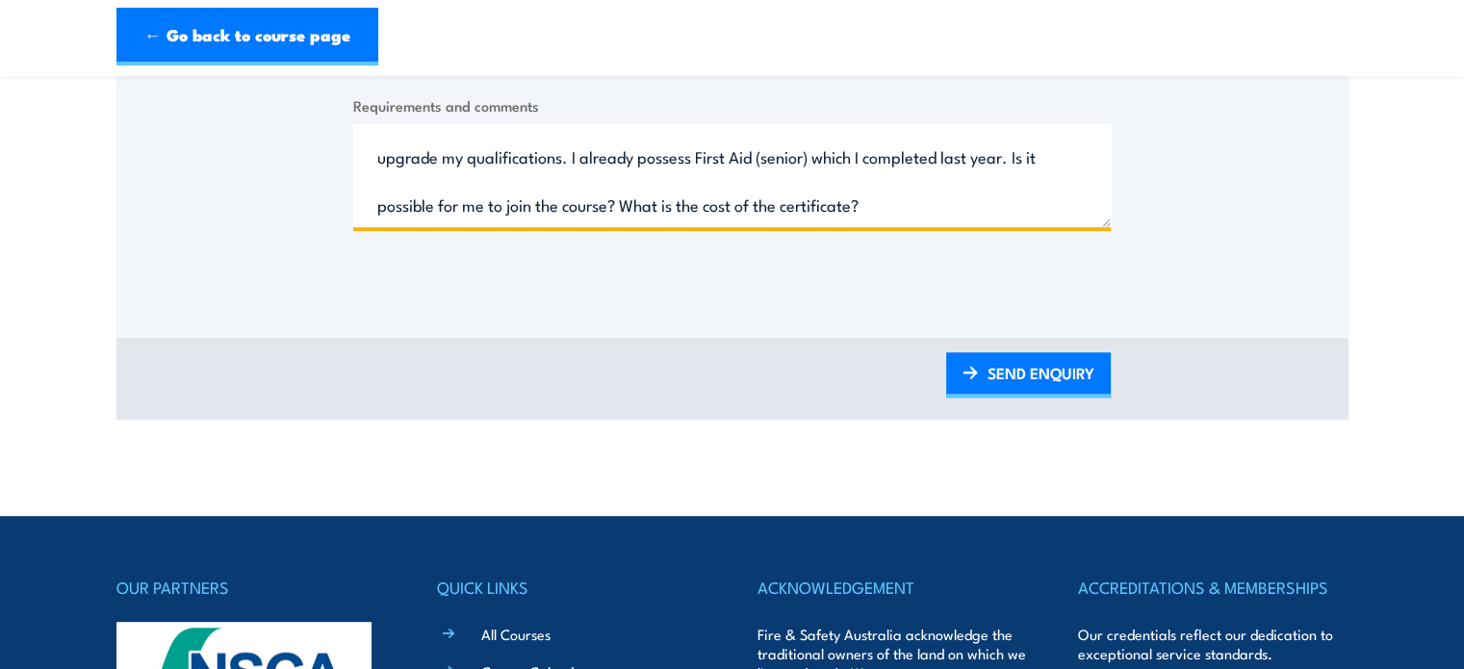
scroll to position [963, 0]
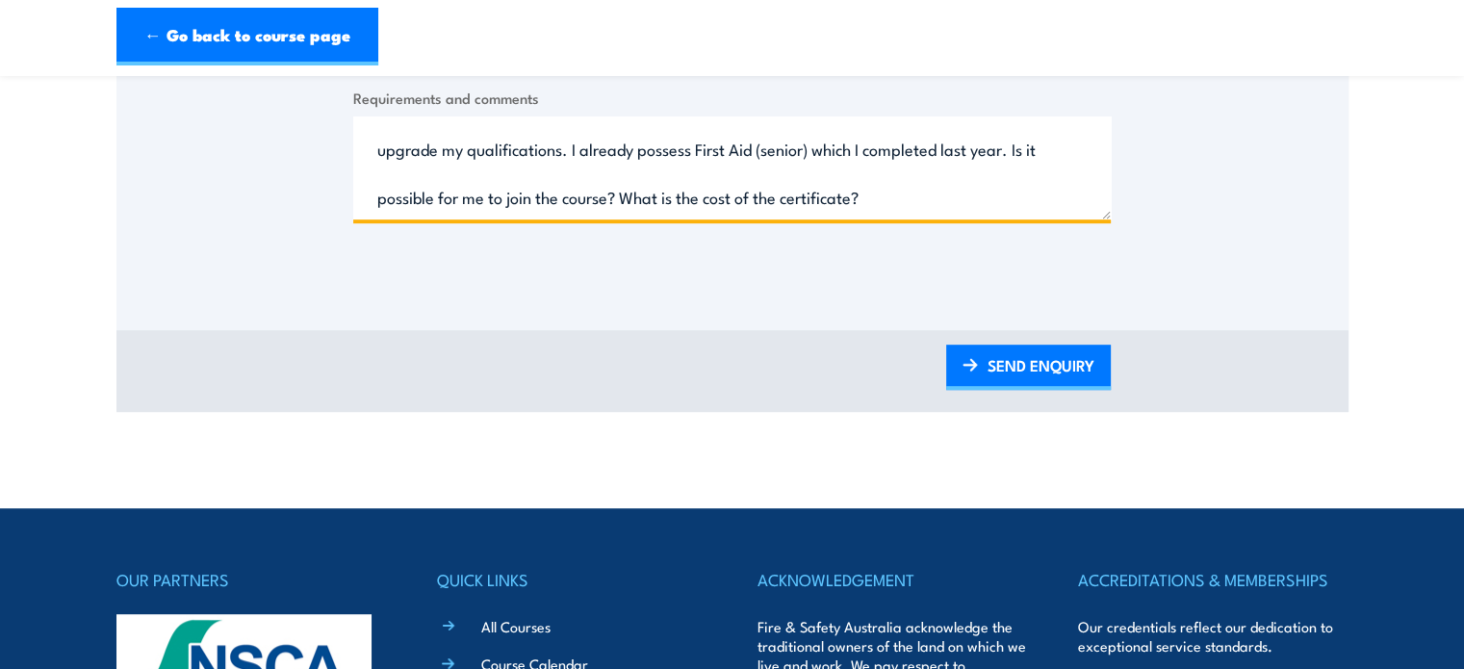
click at [814, 204] on textarea "Hello, I am interested in doing PUA201719 Cert II in Public Safety Firefighting…" at bounding box center [732, 167] width 758 height 103
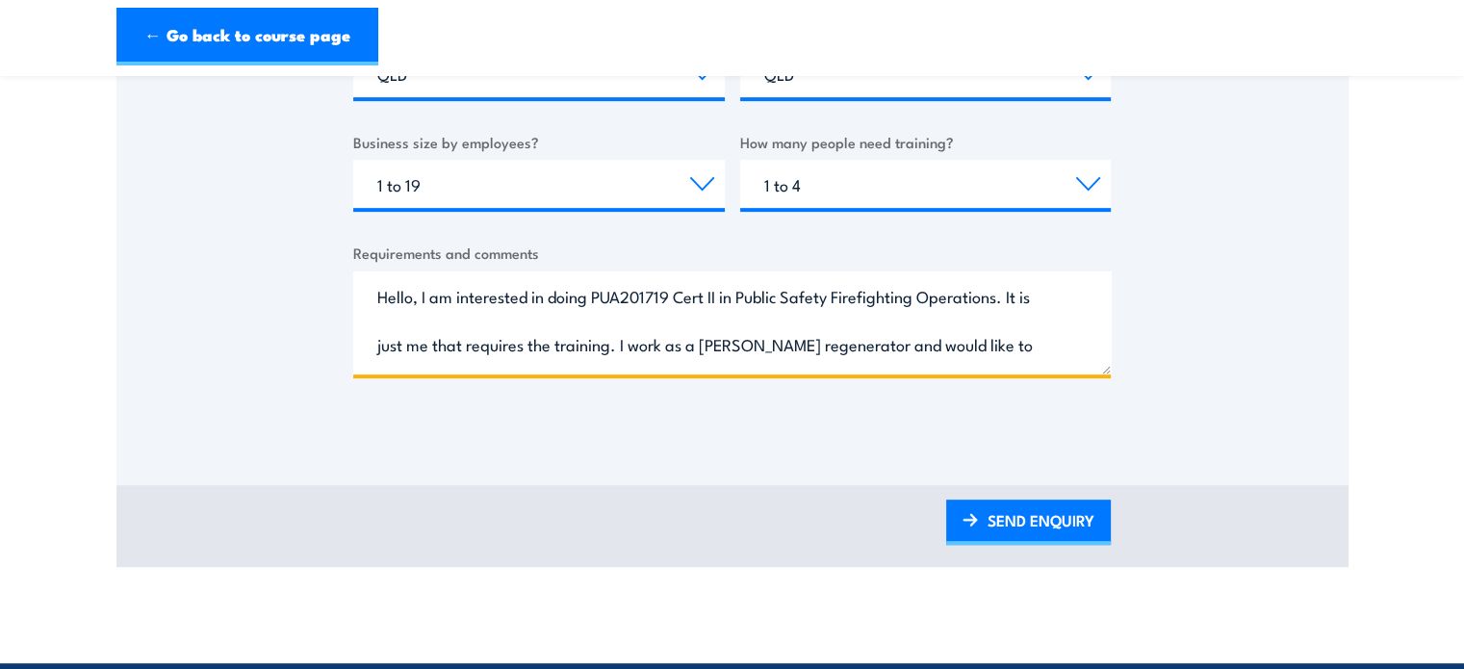
scroll to position [866, 0]
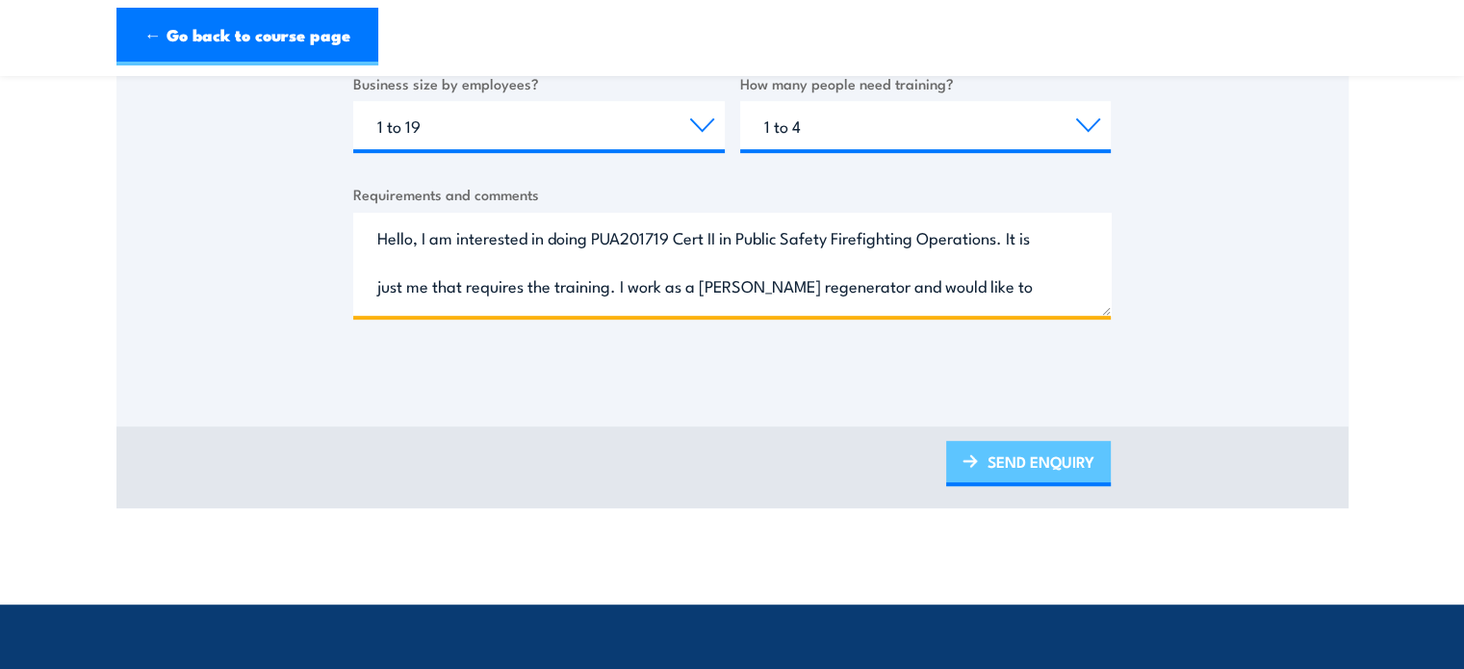
type textarea "Hello, I am interested in doing PUA201719 Cert II in Public Safety Firefighting…"
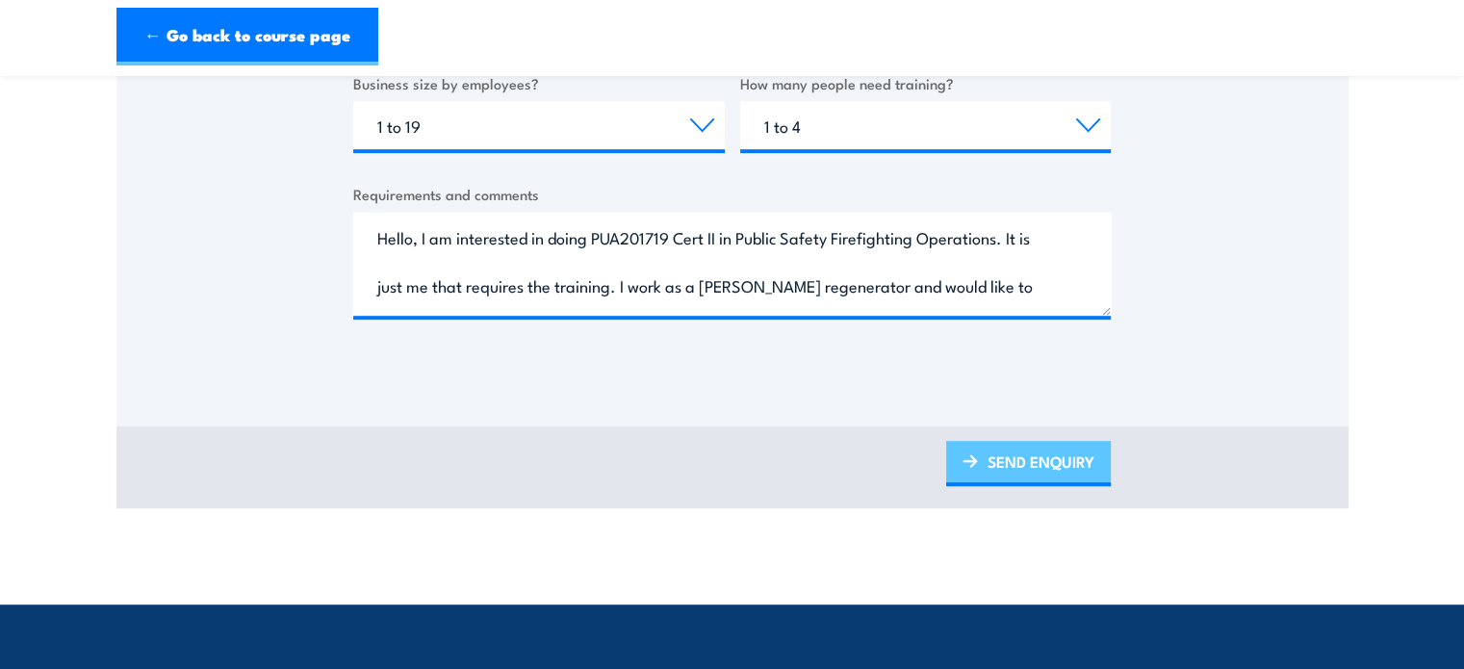
click at [1024, 461] on link "SEND ENQUIRY" at bounding box center [1028, 463] width 165 height 45
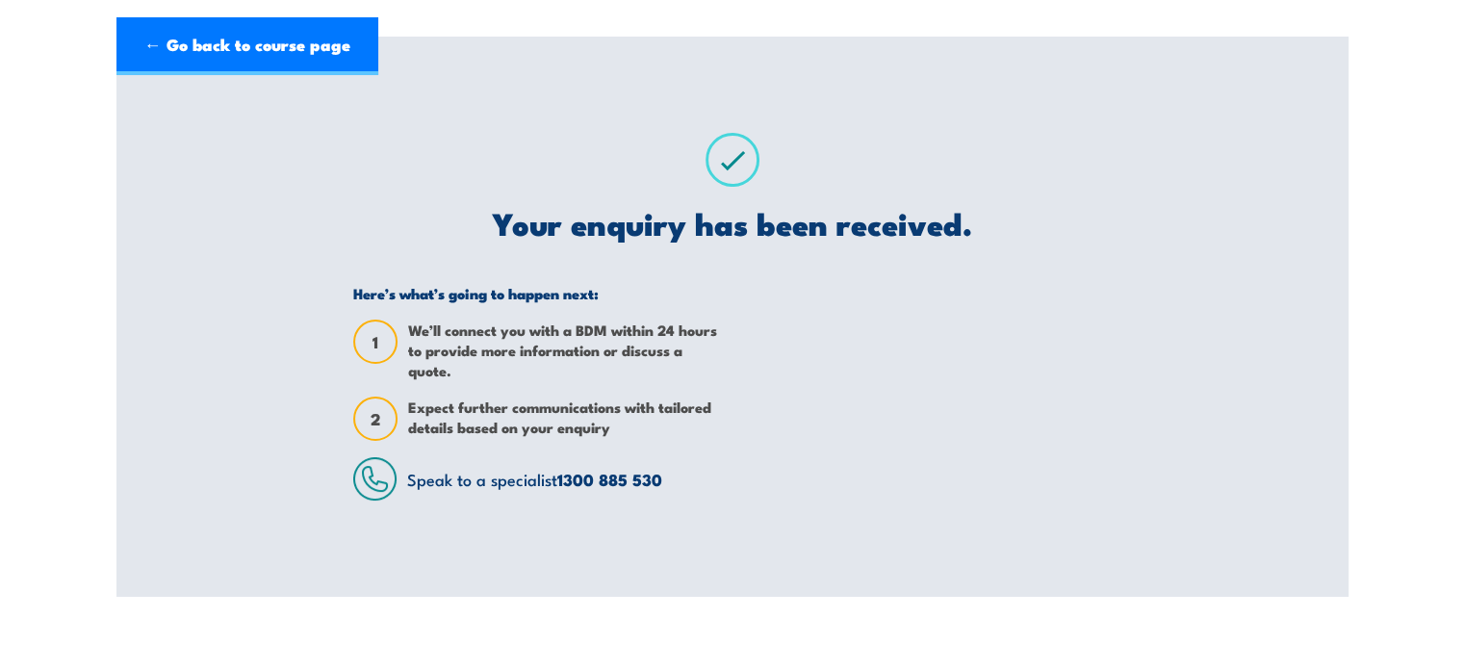
scroll to position [0, 0]
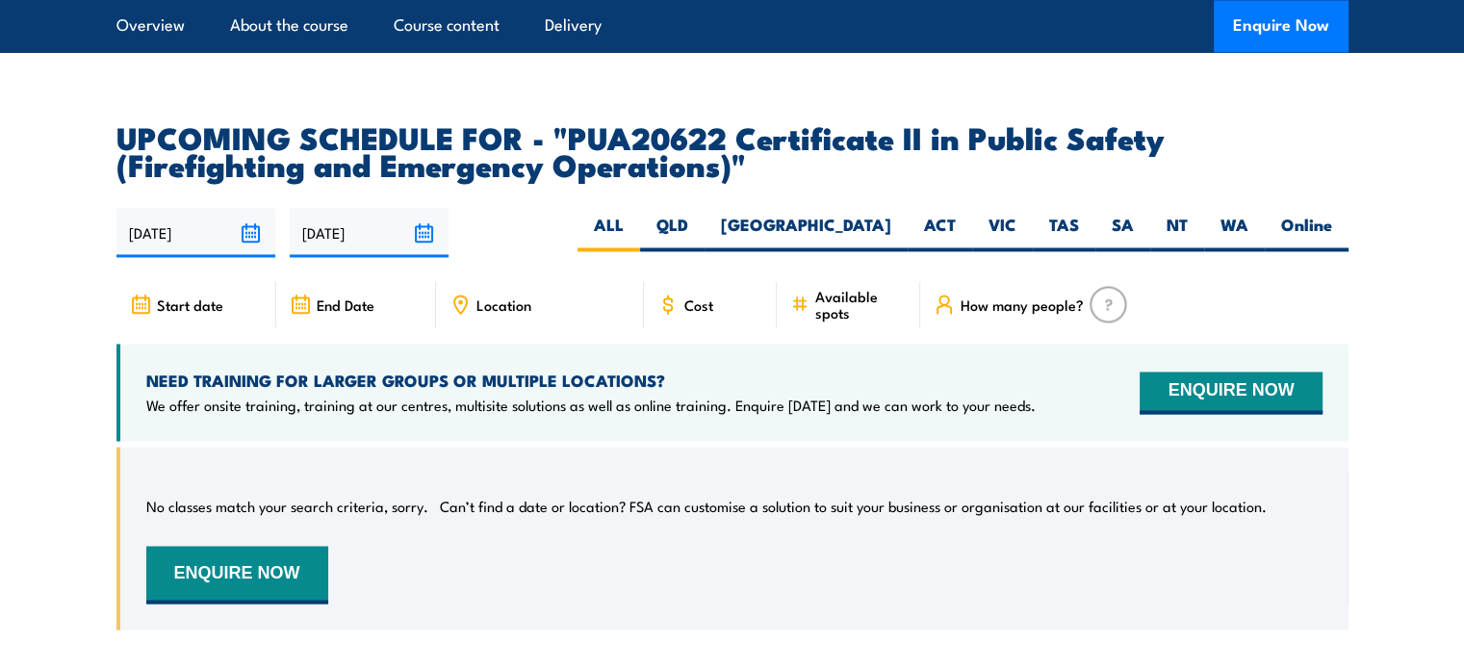
scroll to position [3115, 0]
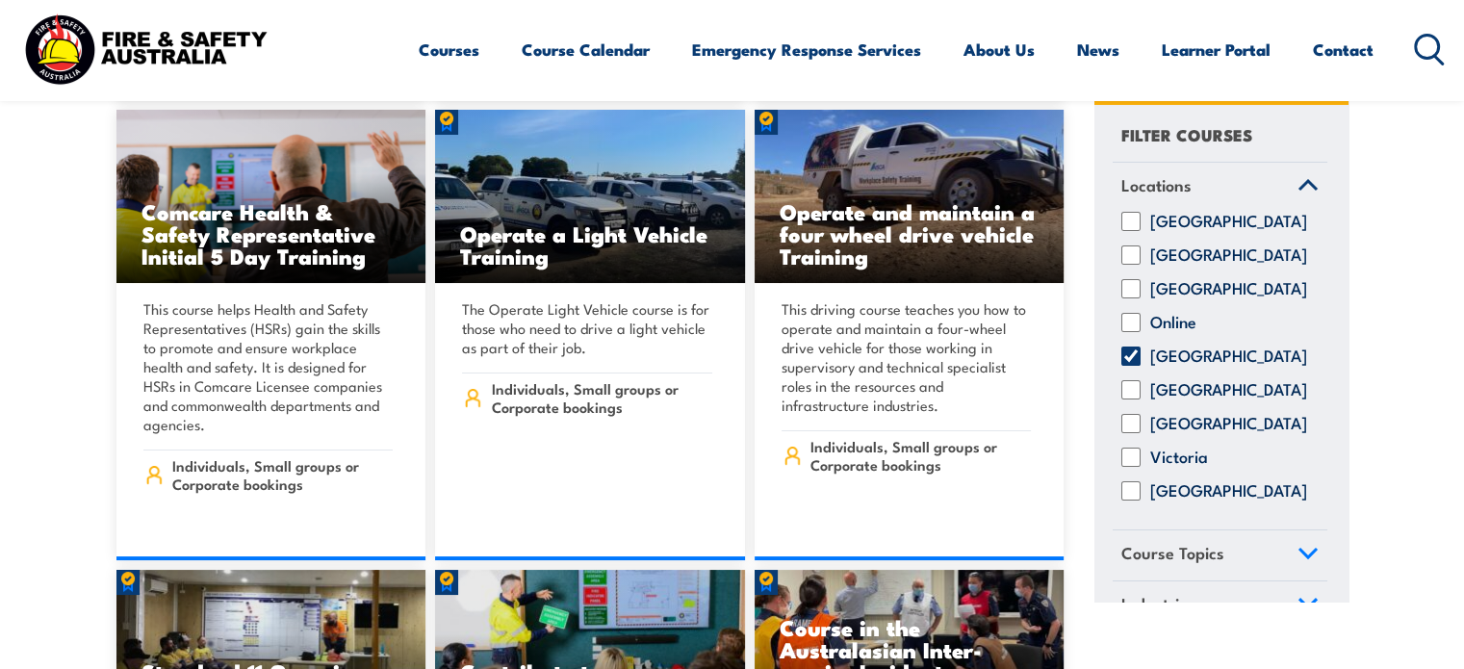
scroll to position [7316, 0]
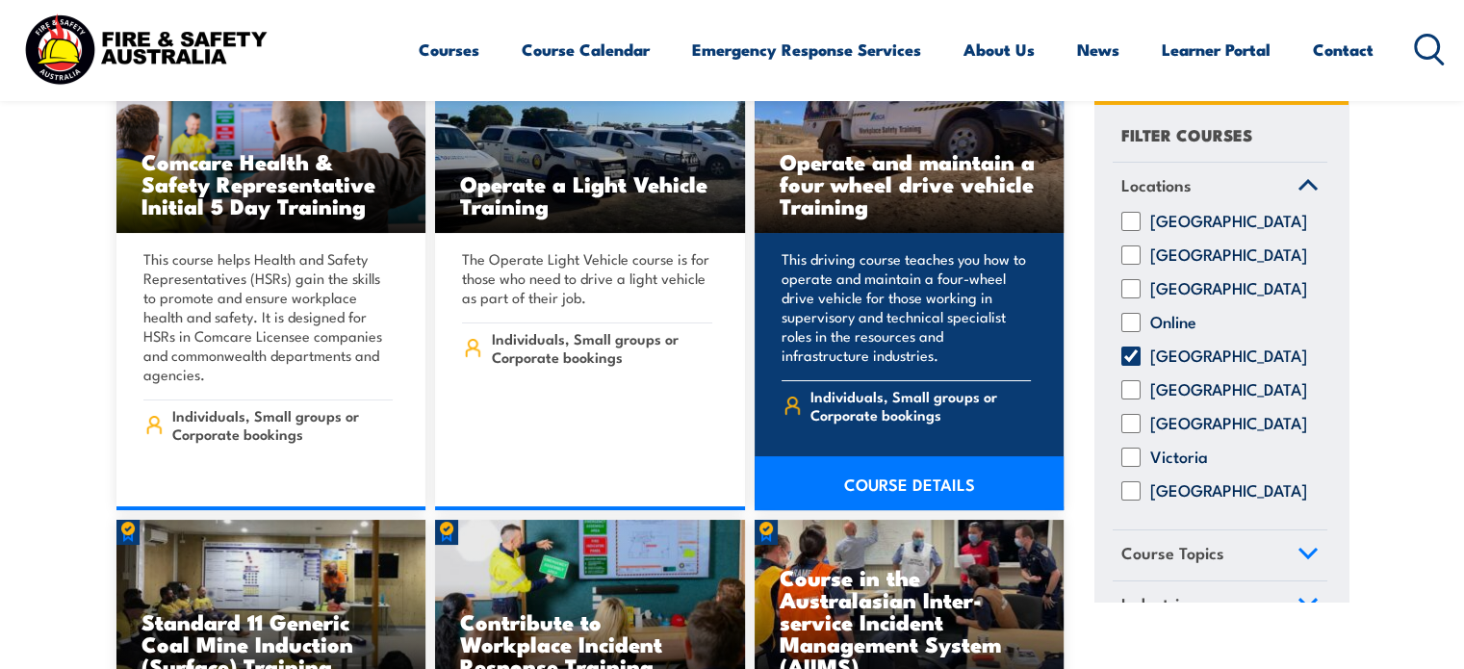
click at [886, 456] on link "COURSE DETAILS" at bounding box center [910, 483] width 310 height 54
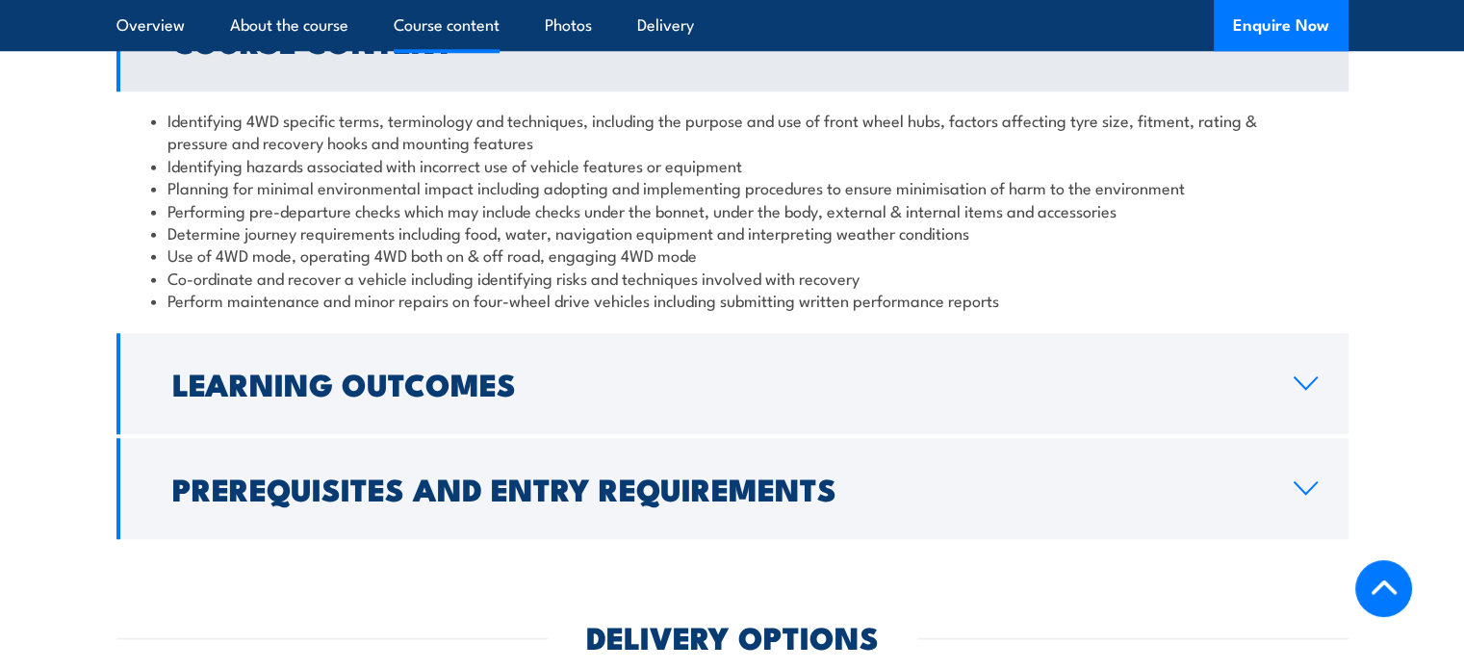
scroll to position [1829, 0]
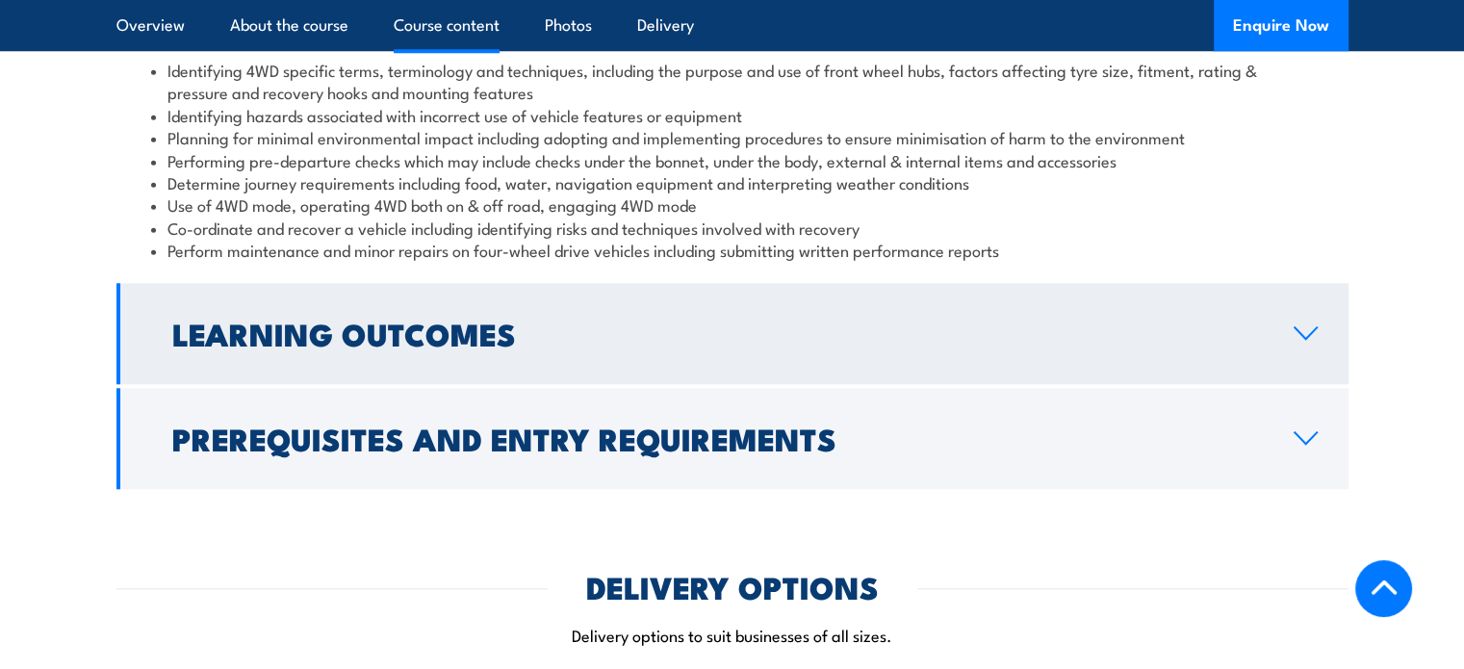
click at [418, 346] on h2 "Learning Outcomes" at bounding box center [717, 333] width 1091 height 27
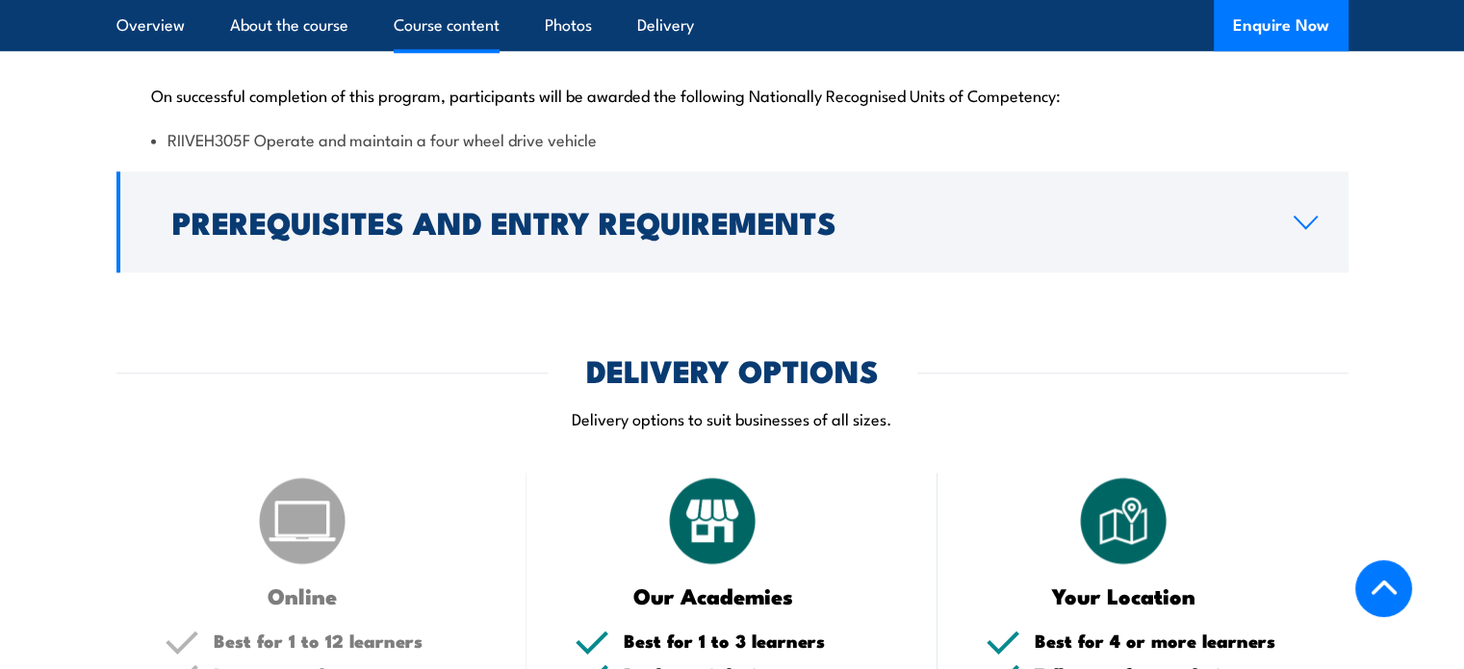
scroll to position [1925, 0]
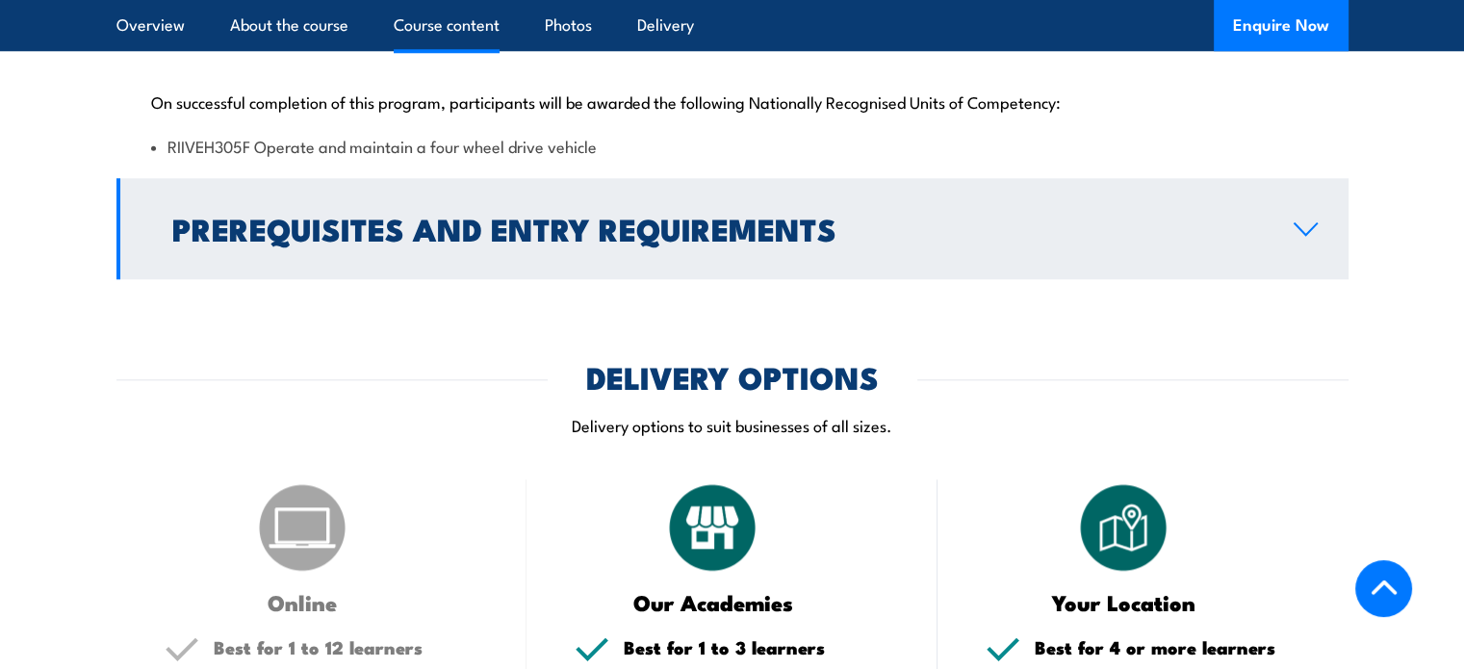
click at [574, 235] on h2 "Prerequisites and Entry Requirements" at bounding box center [717, 228] width 1091 height 27
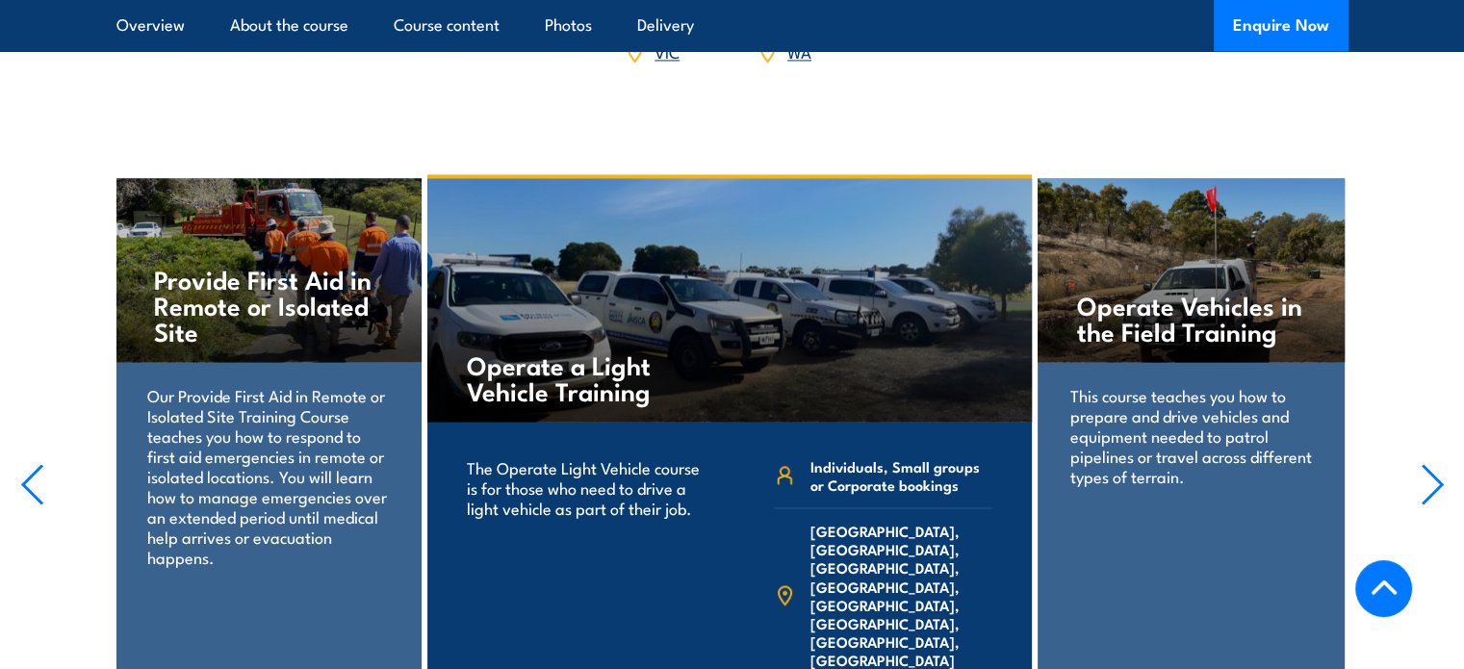
scroll to position [3080, 0]
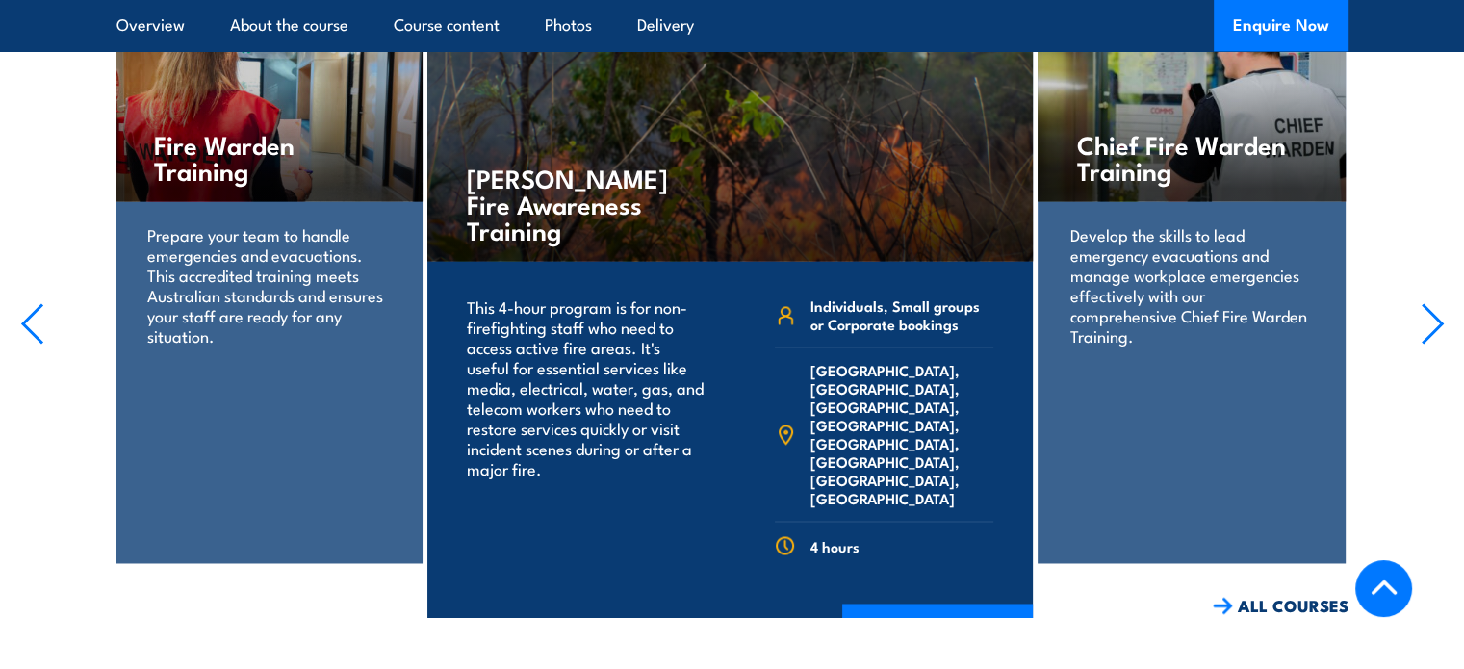
scroll to position [2984, 0]
click at [925, 603] on link "COURSE DETAILS" at bounding box center [937, 628] width 191 height 50
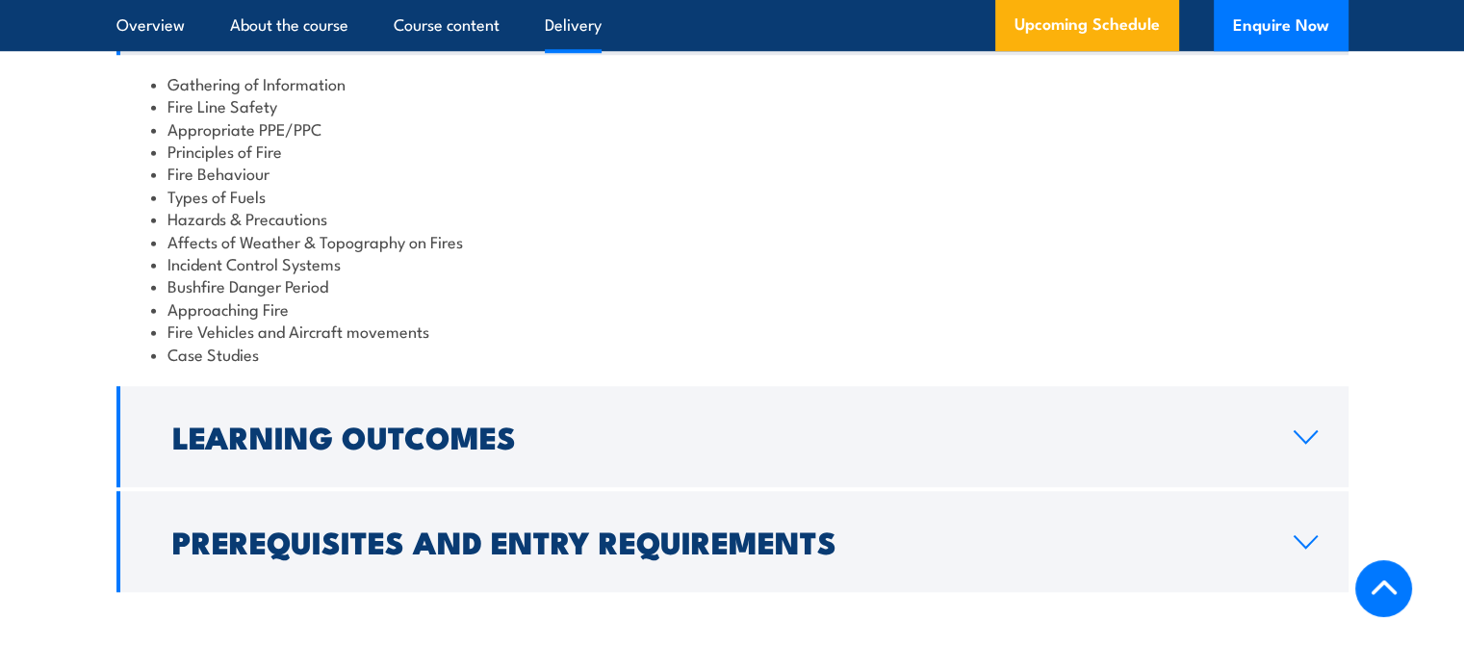
scroll to position [1636, 0]
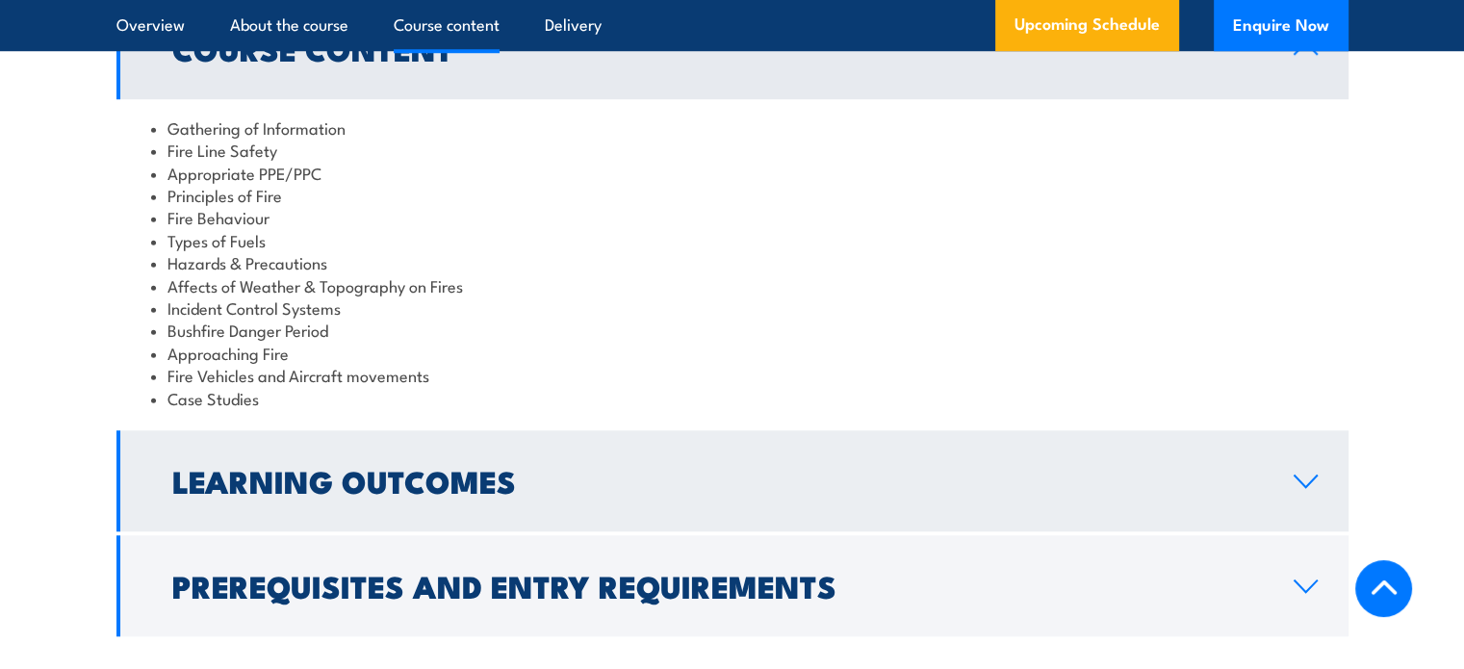
click at [402, 467] on h2 "Learning Outcomes" at bounding box center [717, 480] width 1091 height 27
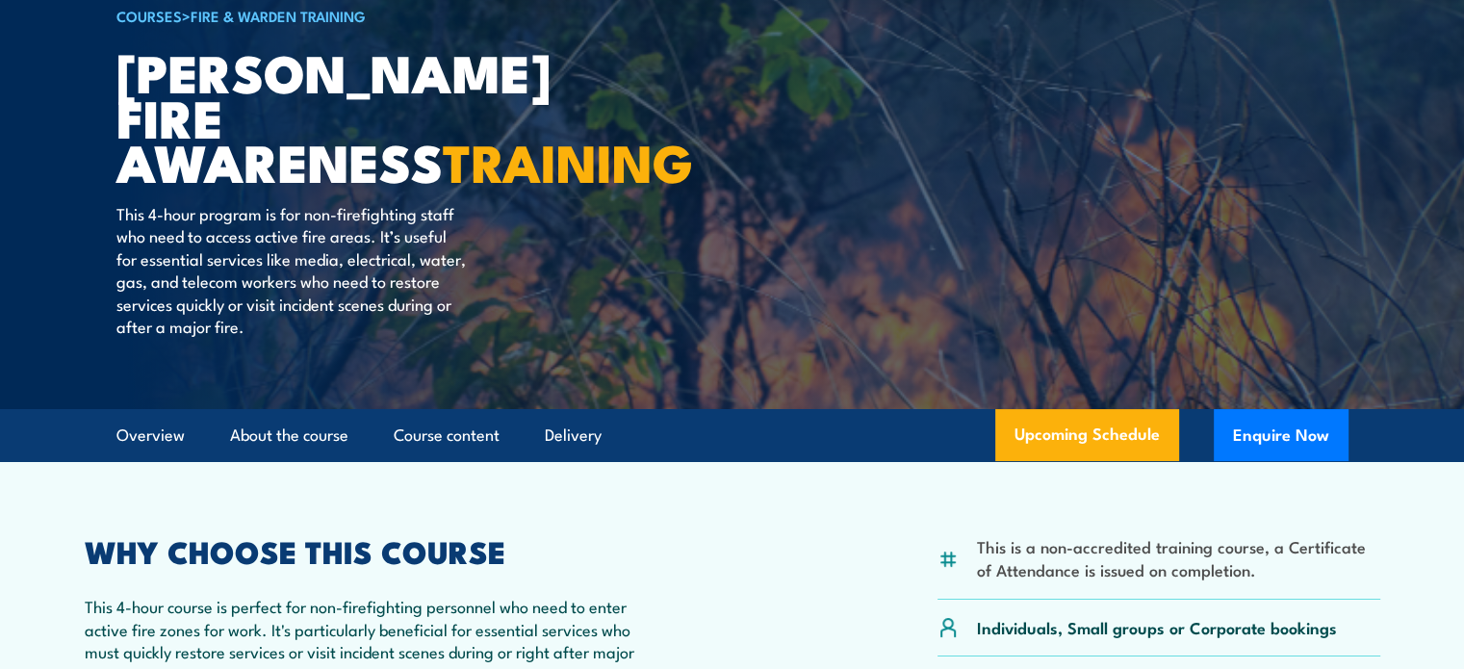
scroll to position [96, 0]
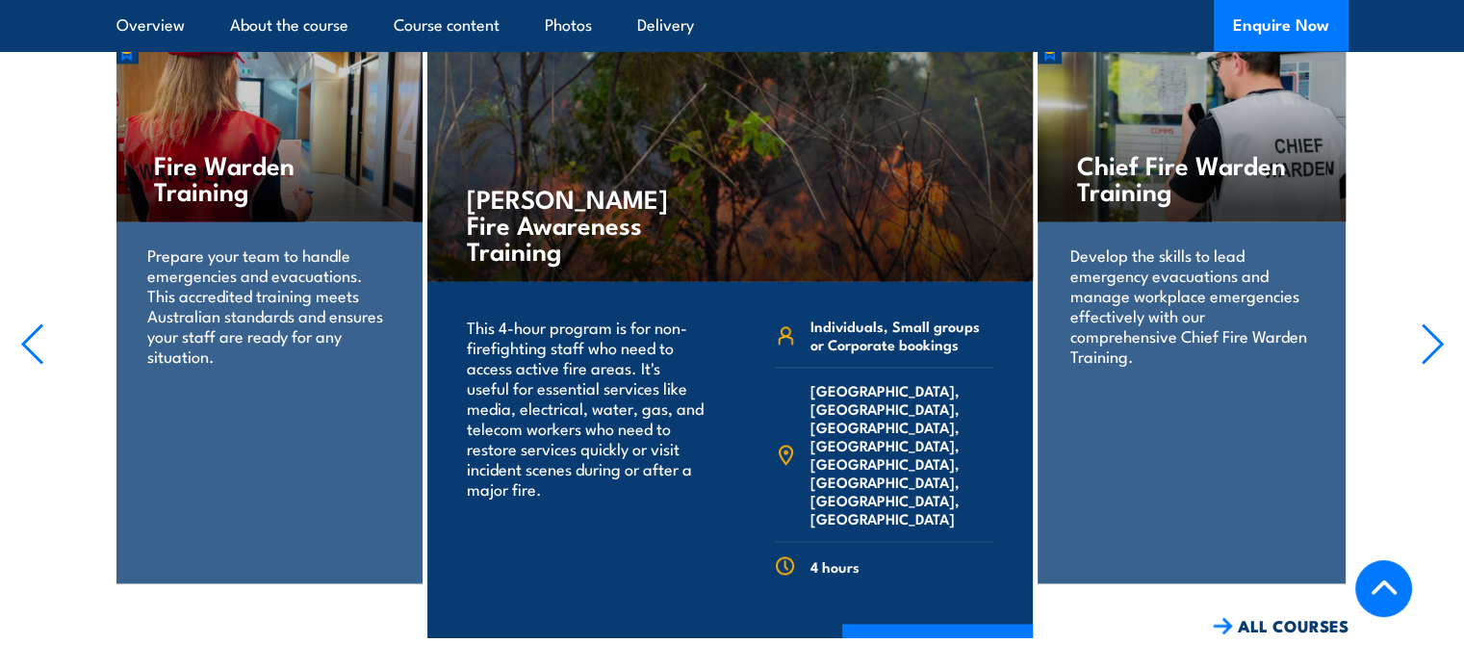
scroll to position [2984, 0]
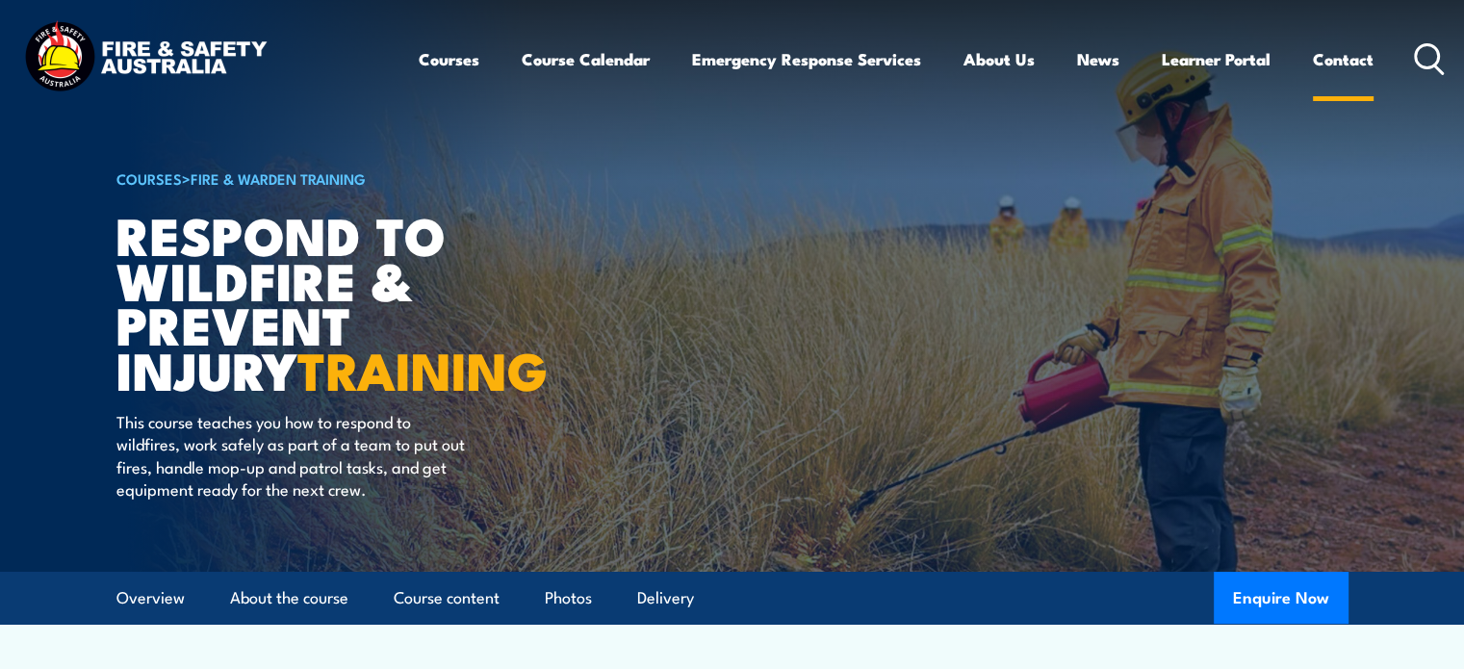
click at [1345, 59] on link "Contact" at bounding box center [1343, 59] width 61 height 51
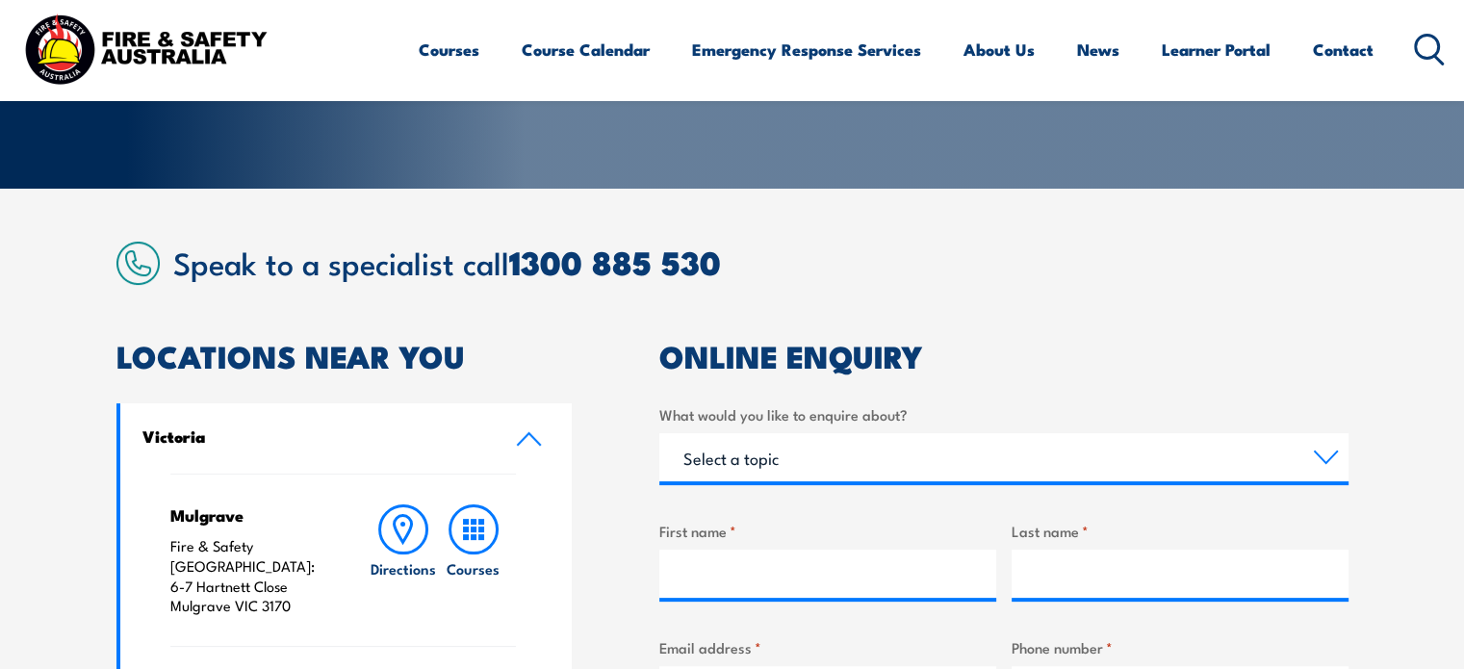
scroll to position [356, 0]
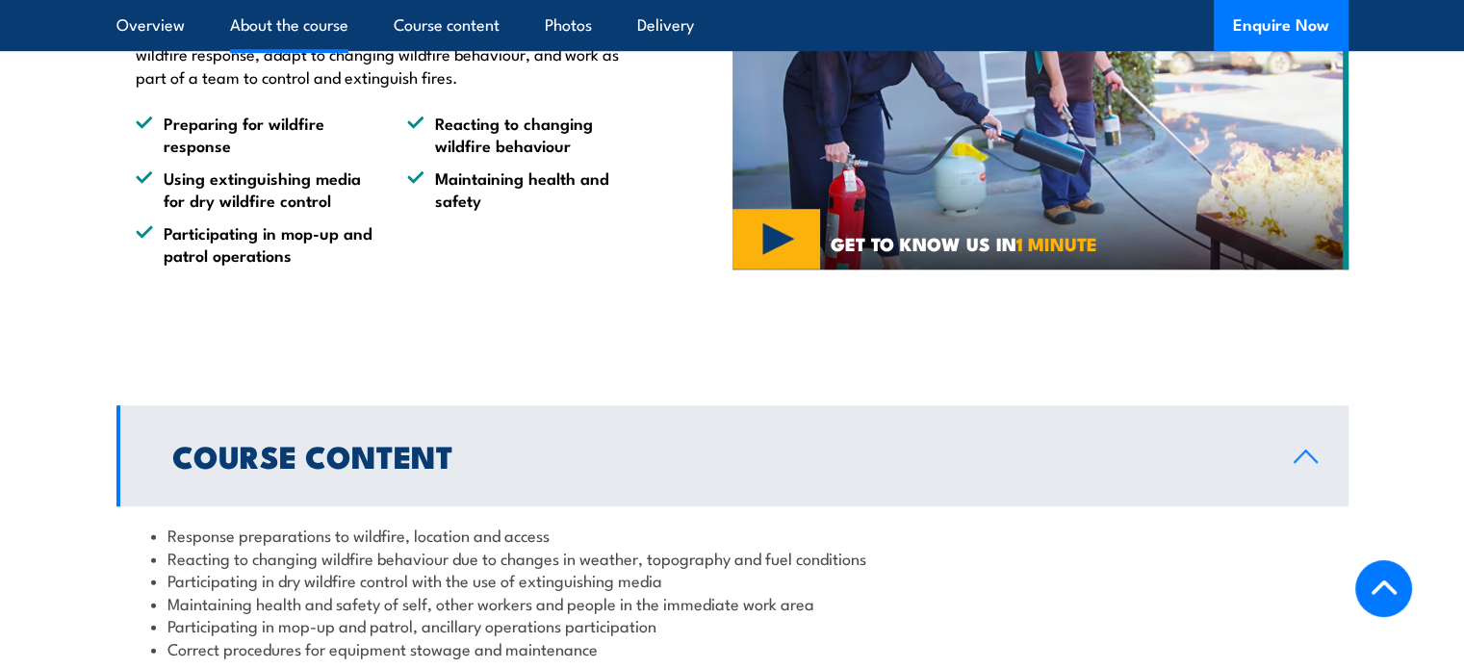
scroll to position [1251, 0]
